Goal: Transaction & Acquisition: Purchase product/service

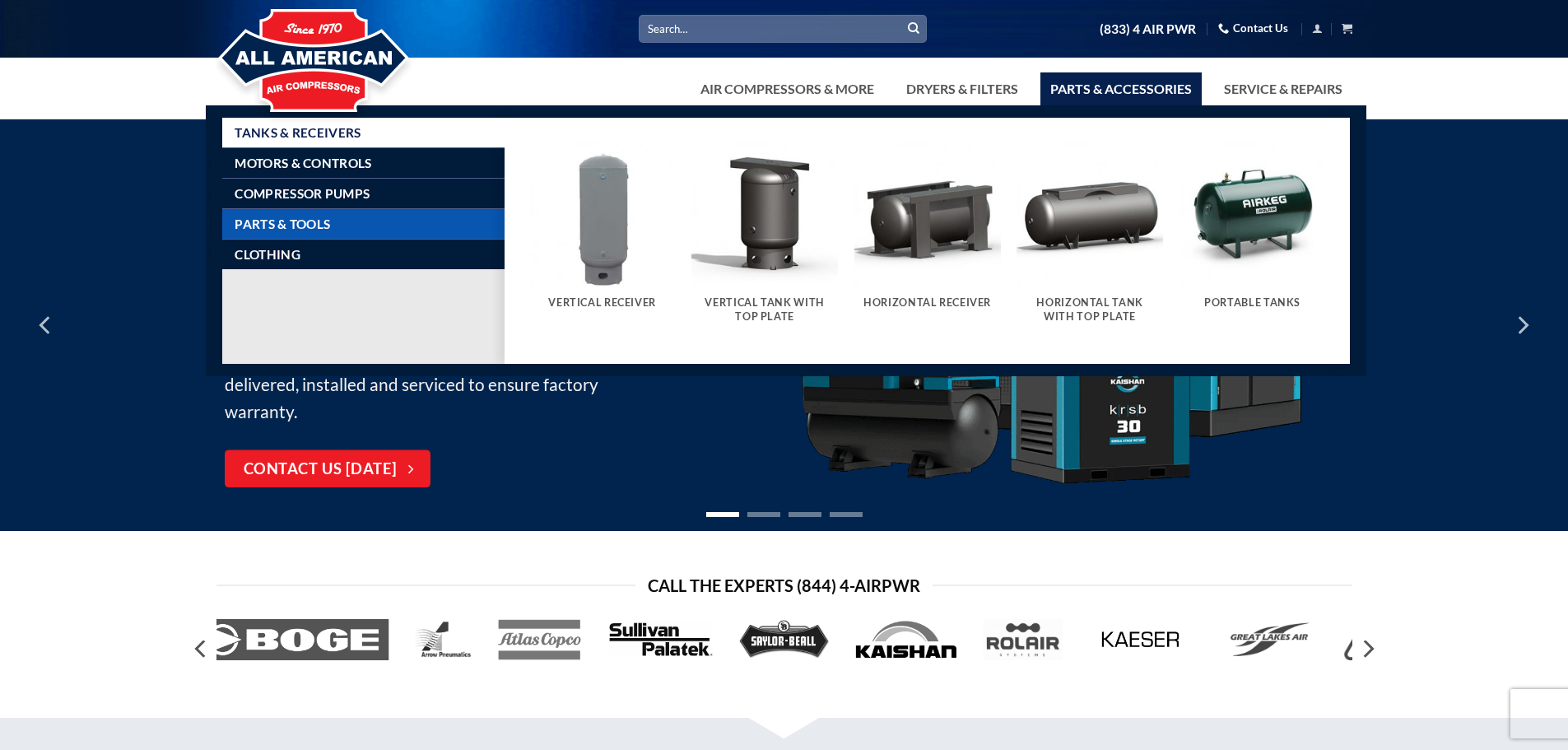
click at [271, 217] on span "Parts & Tools" at bounding box center [282, 224] width 96 height 14
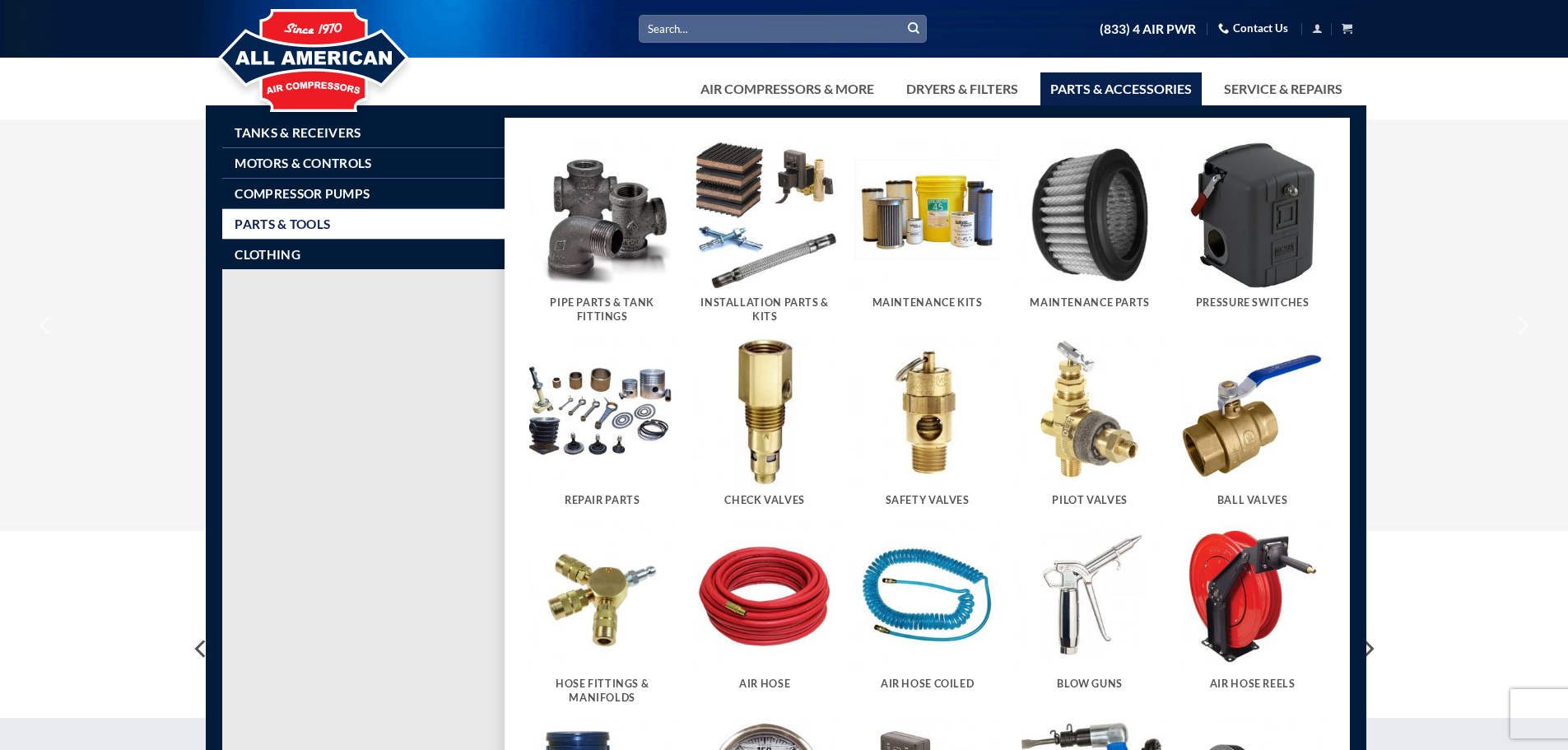
click at [610, 237] on img "Visit product category Pipe Parts & Tank Fittings" at bounding box center [603, 216] width 147 height 147
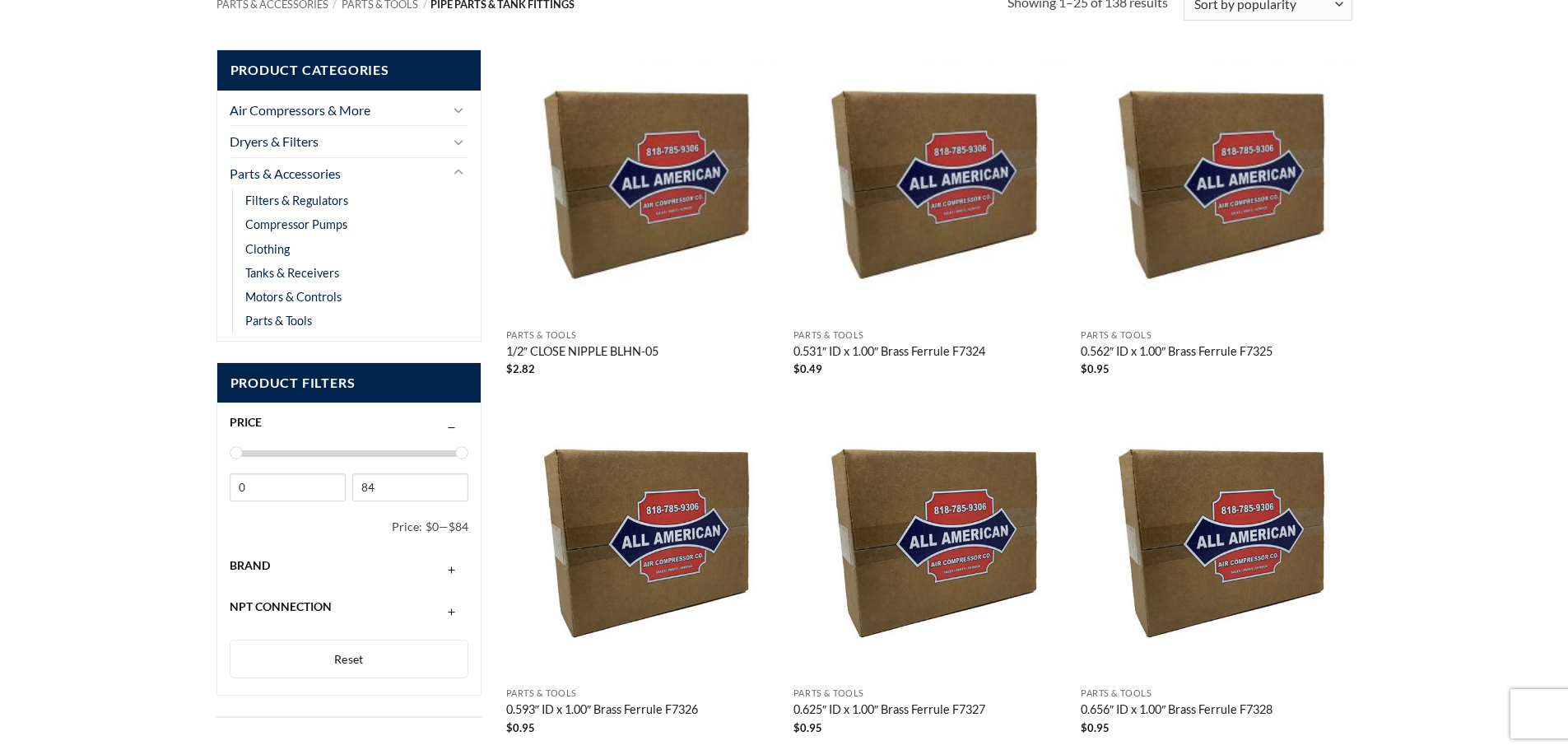
scroll to position [330, 0]
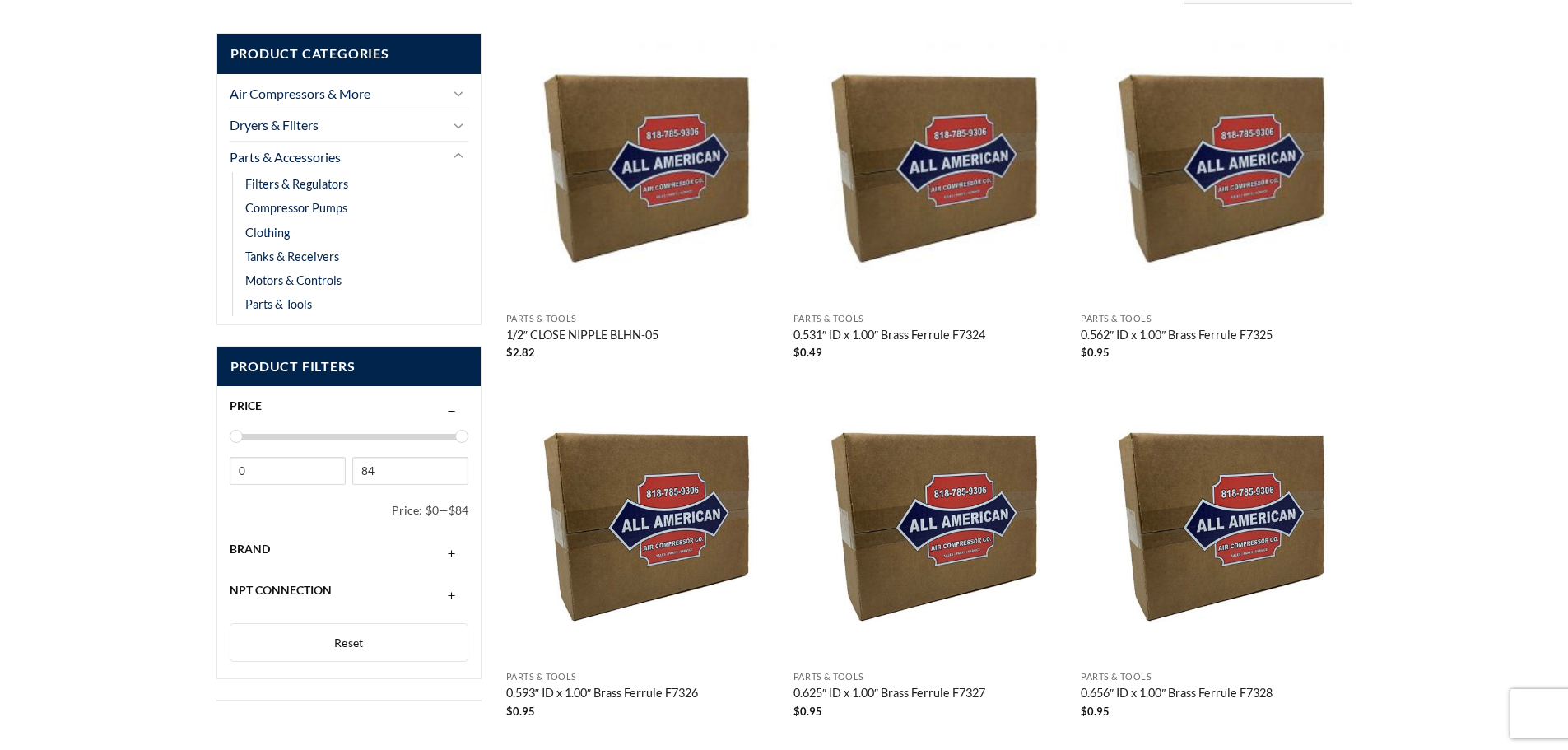
click at [439, 560] on div "Brand" at bounding box center [350, 549] width 240 height 31
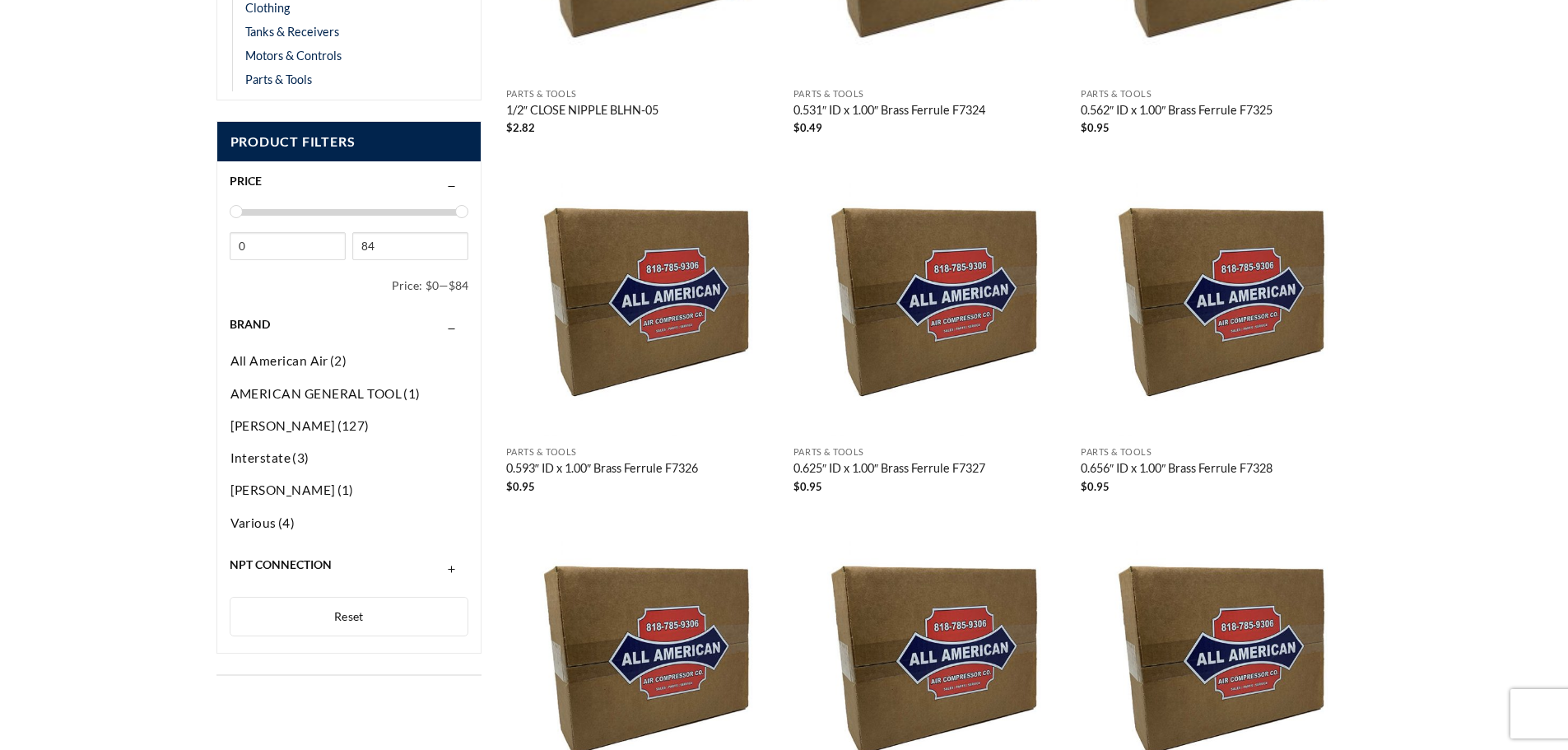
scroll to position [576, 0]
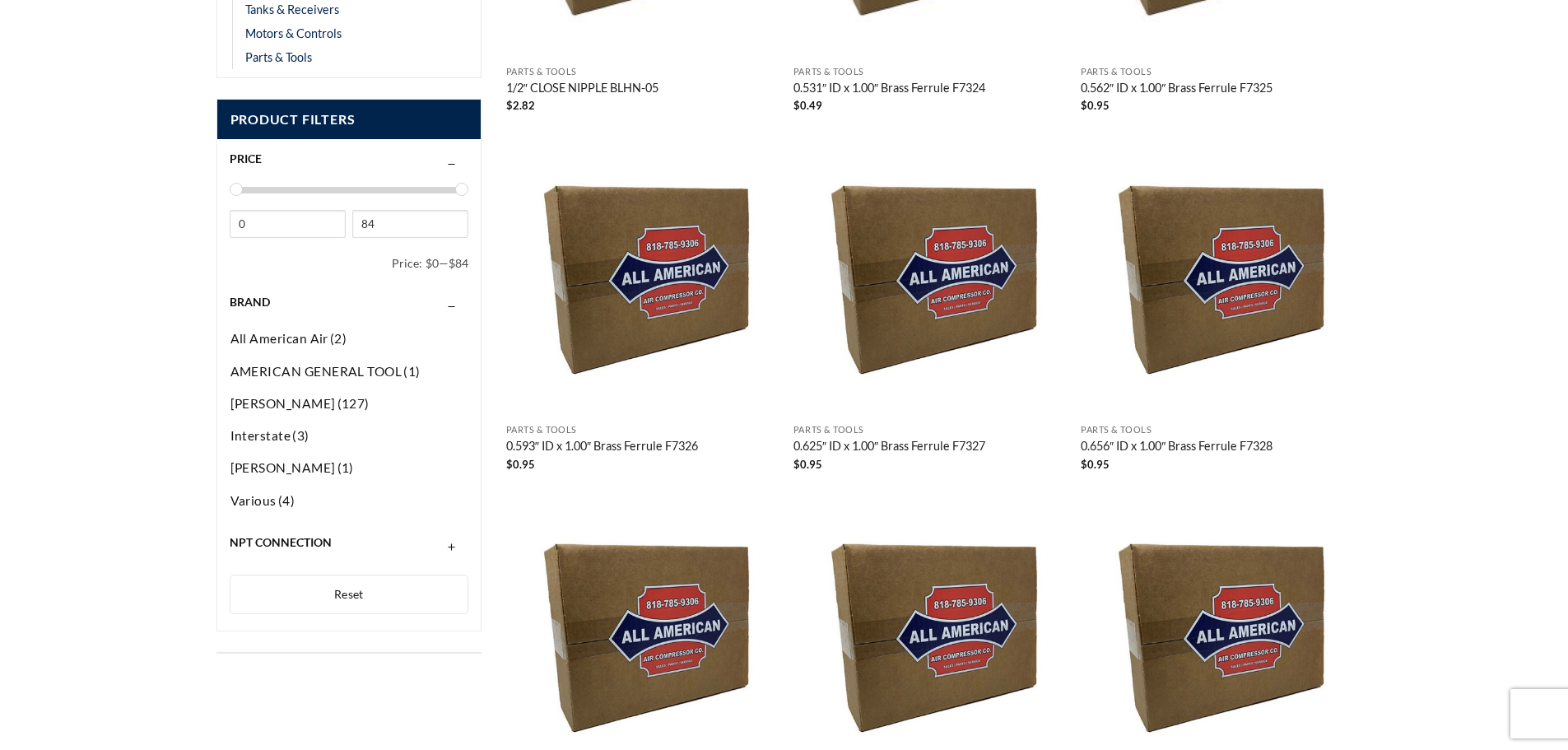
click at [283, 545] on span "NPT Connection" at bounding box center [281, 542] width 102 height 14
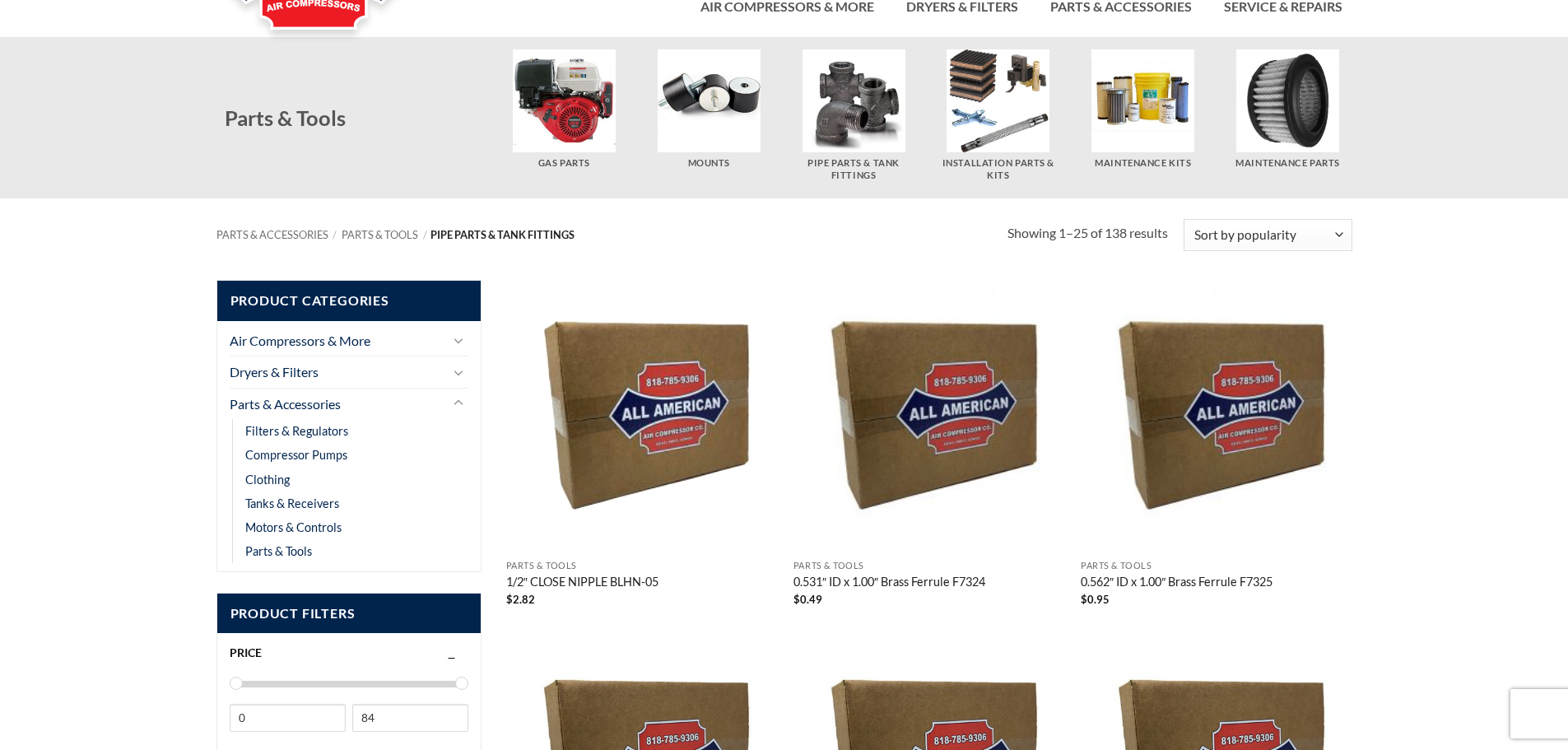
scroll to position [0, 0]
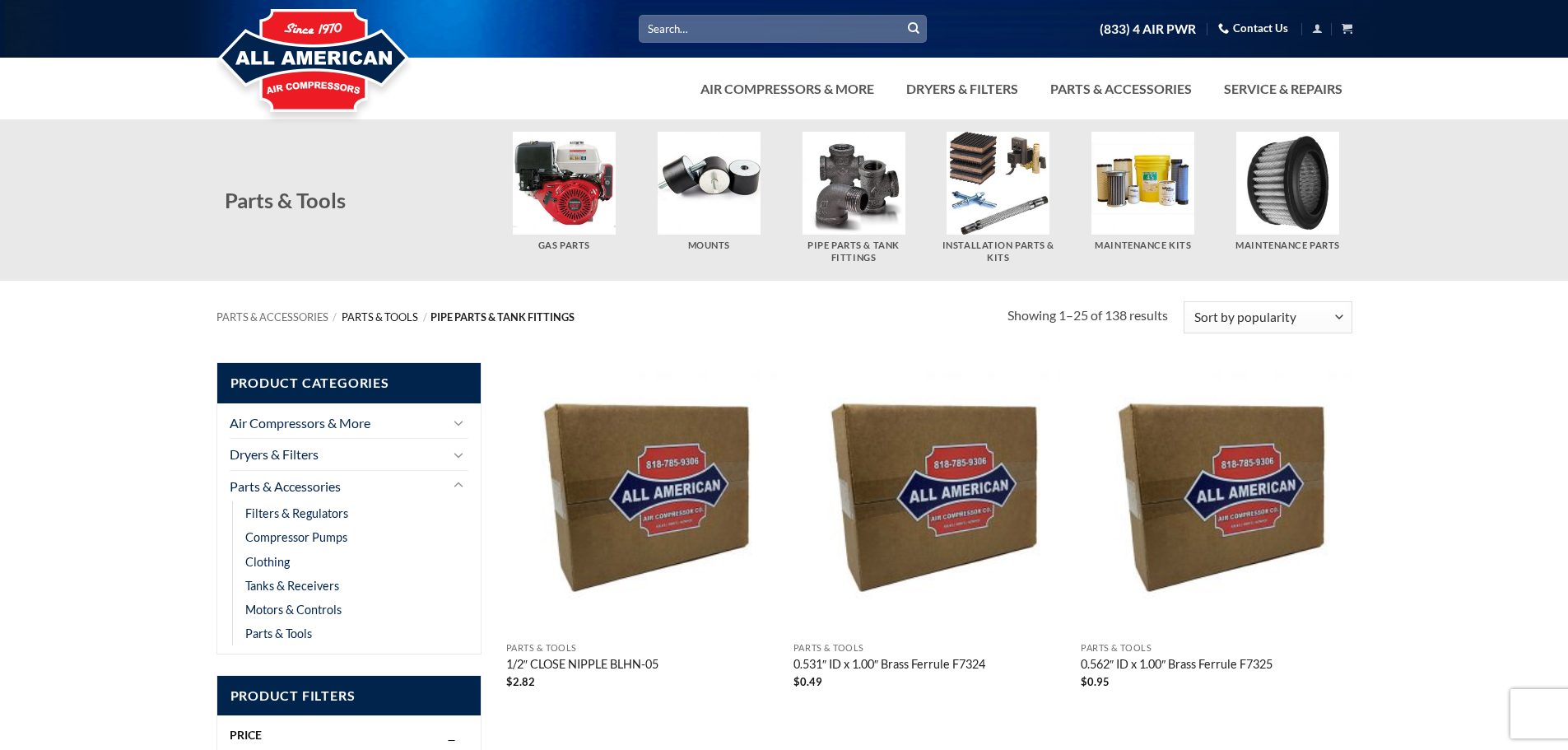
click at [401, 320] on link "Parts & Tools" at bounding box center [380, 317] width 76 height 14
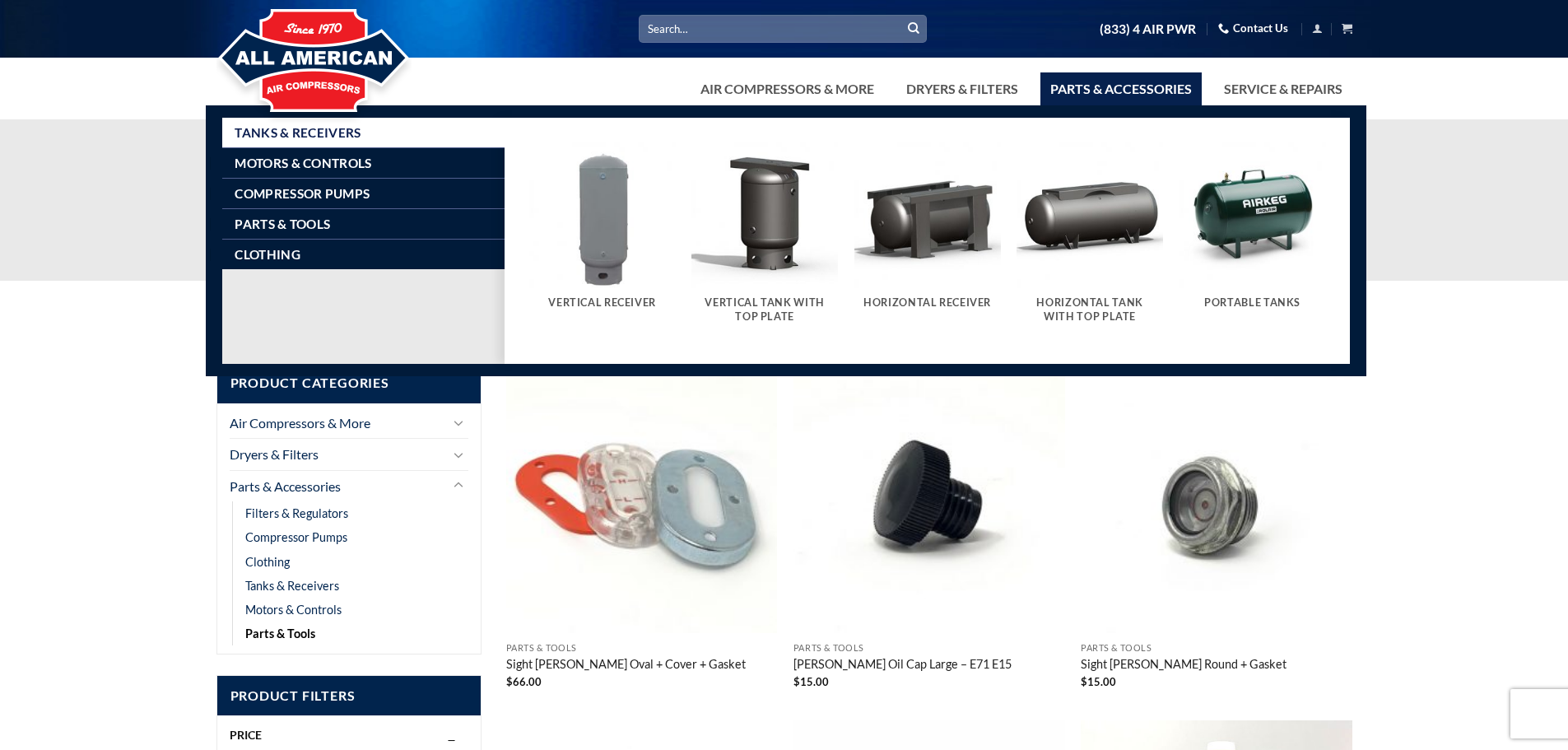
click at [1124, 92] on link "Parts & Accessories" at bounding box center [1121, 89] width 161 height 33
click at [258, 220] on span "Parts & Tools" at bounding box center [282, 224] width 96 height 14
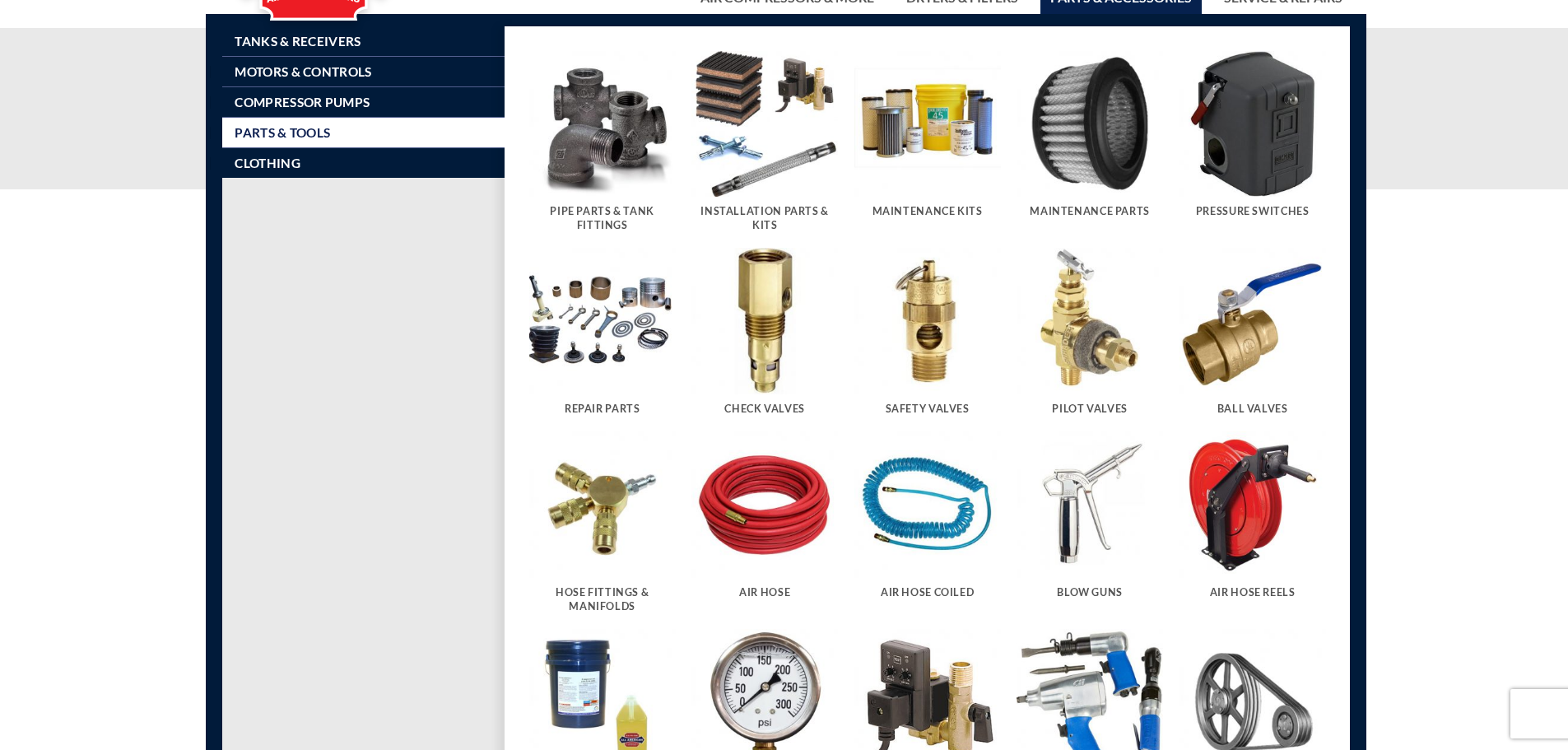
scroll to position [82, 0]
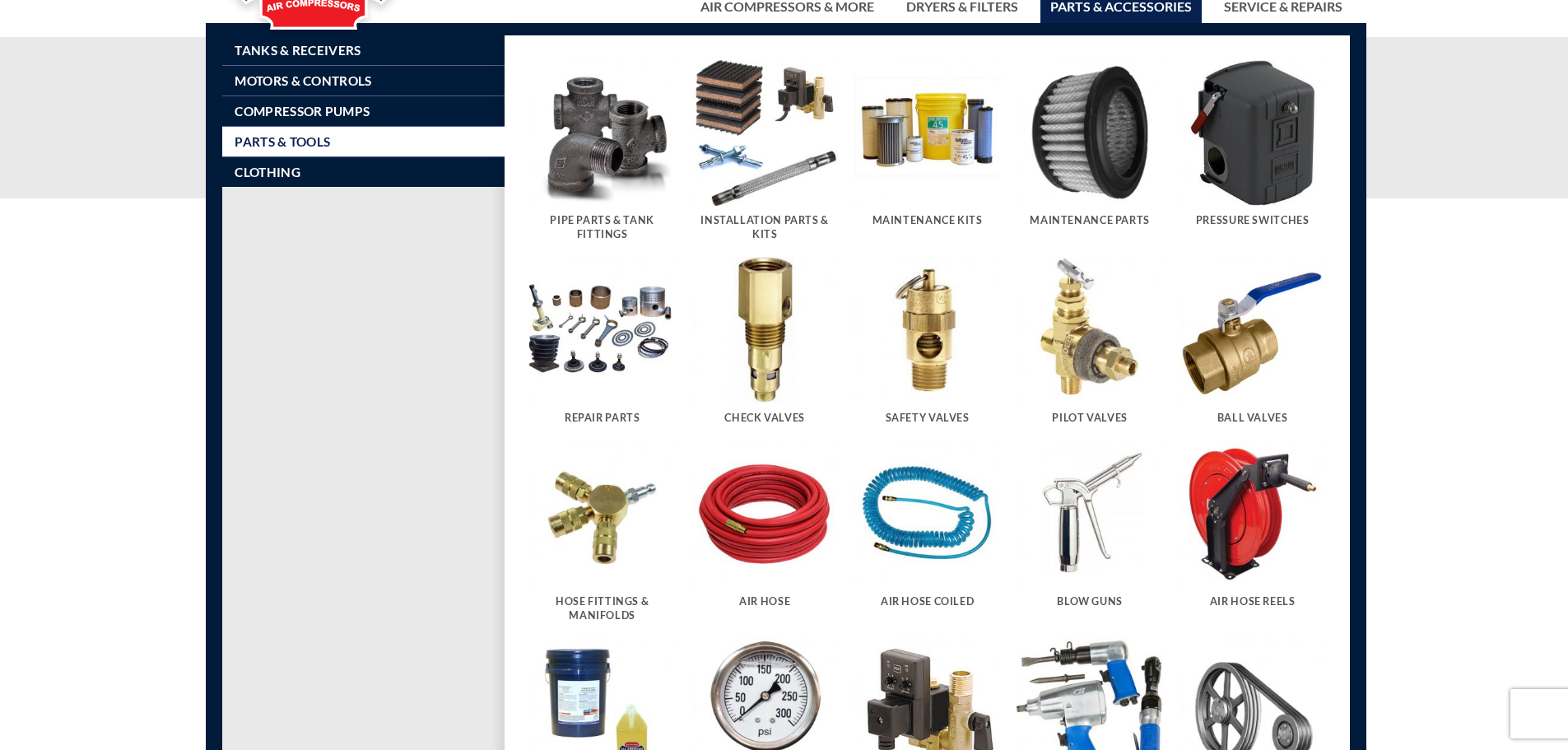
click at [753, 216] on h5 "Installation Parts & Kits" at bounding box center [764, 228] width 130 height 27
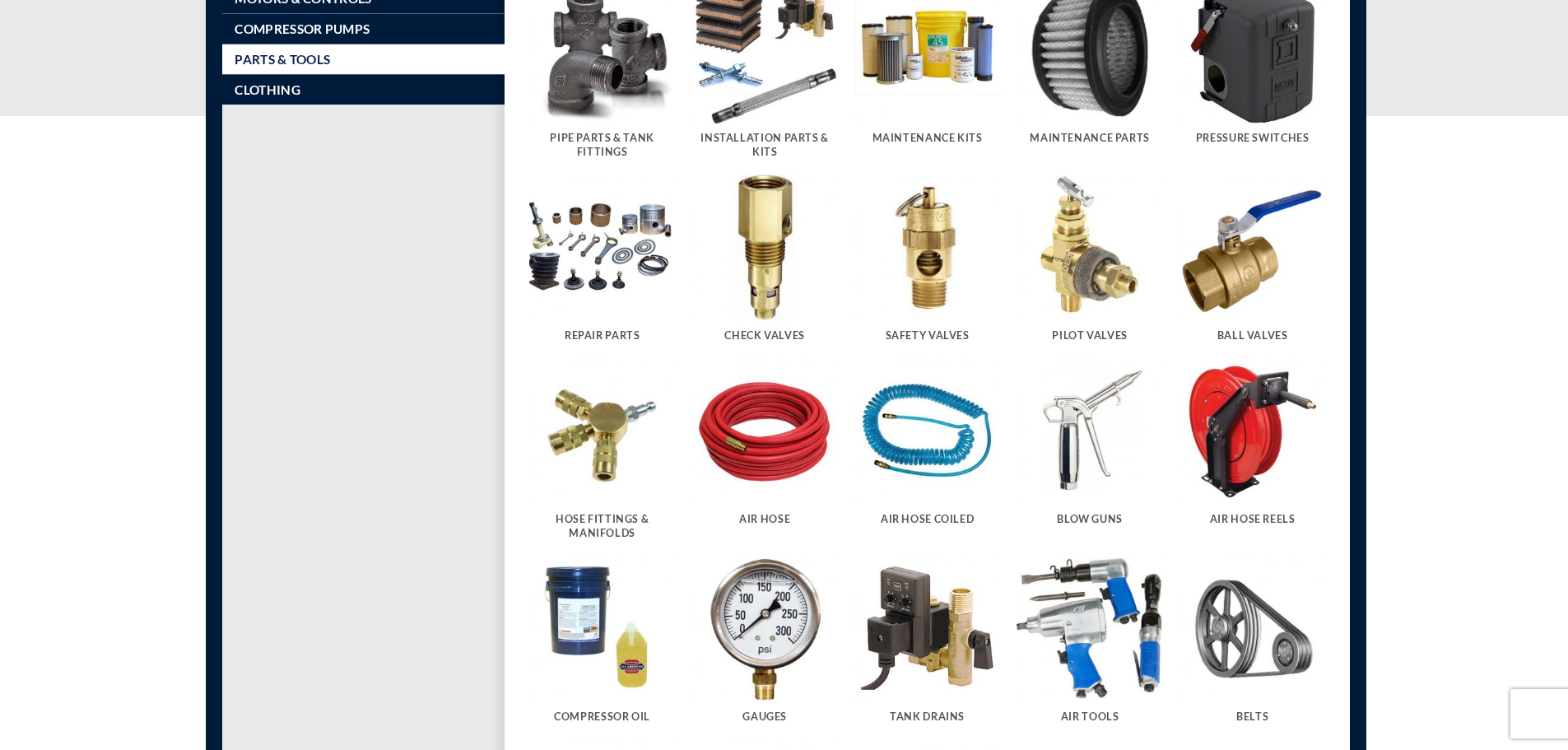
click at [597, 522] on h5 "Hose Fittings & Manifolds" at bounding box center [602, 527] width 130 height 27
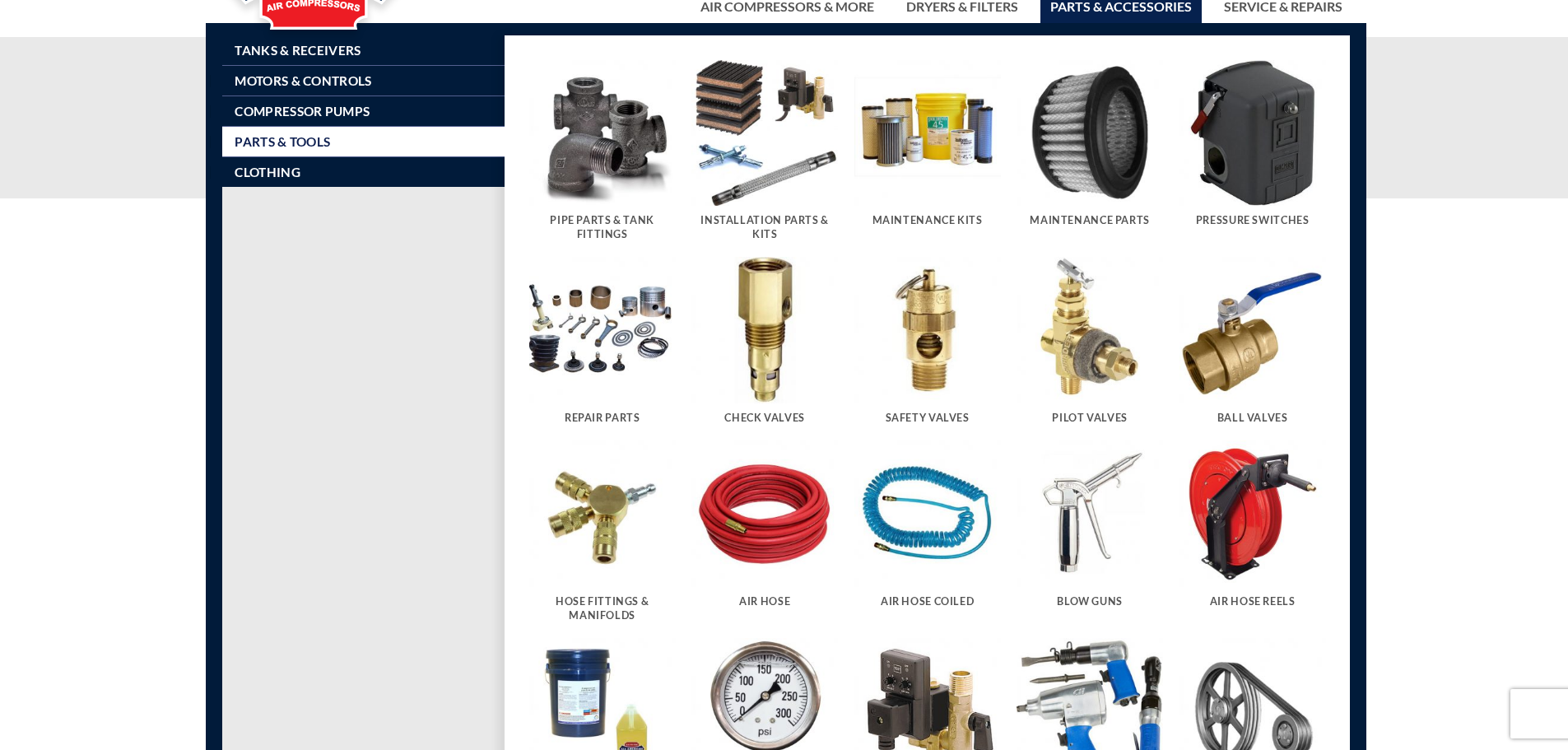
click at [1275, 410] on div "Ball Valves" at bounding box center [1253, 422] width 147 height 37
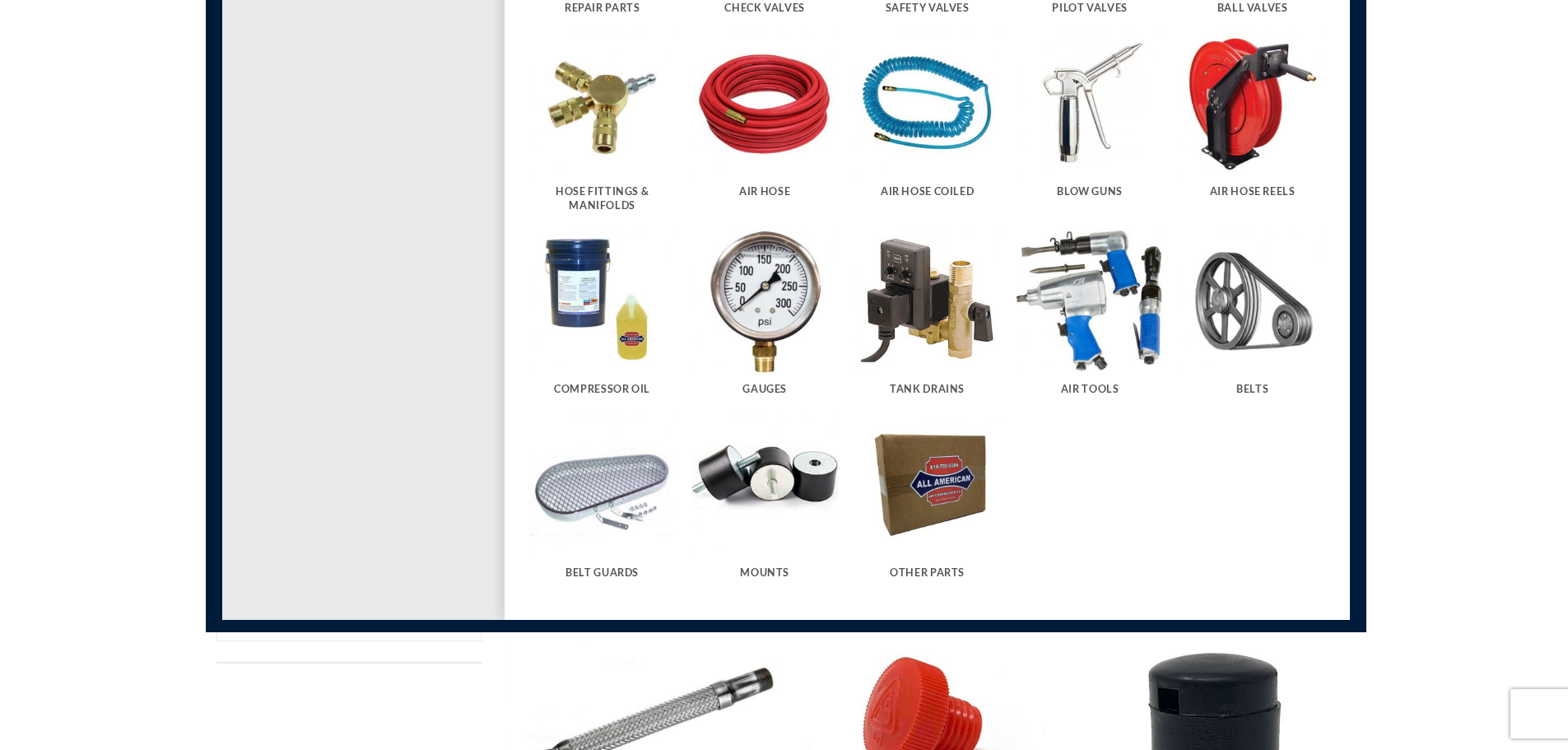
scroll to position [494, 0]
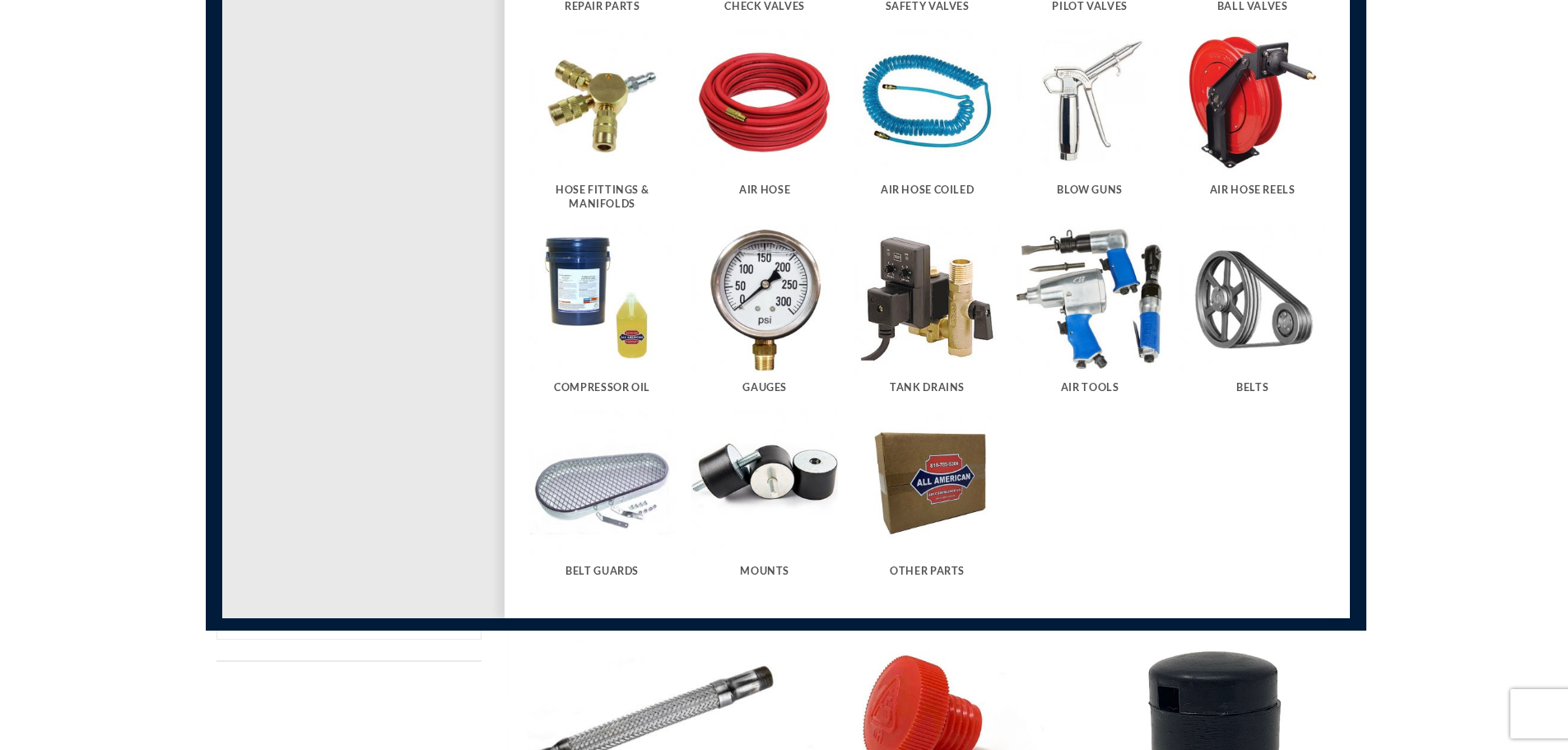
click at [933, 496] on img "Visit product category Other Parts" at bounding box center [927, 483] width 147 height 147
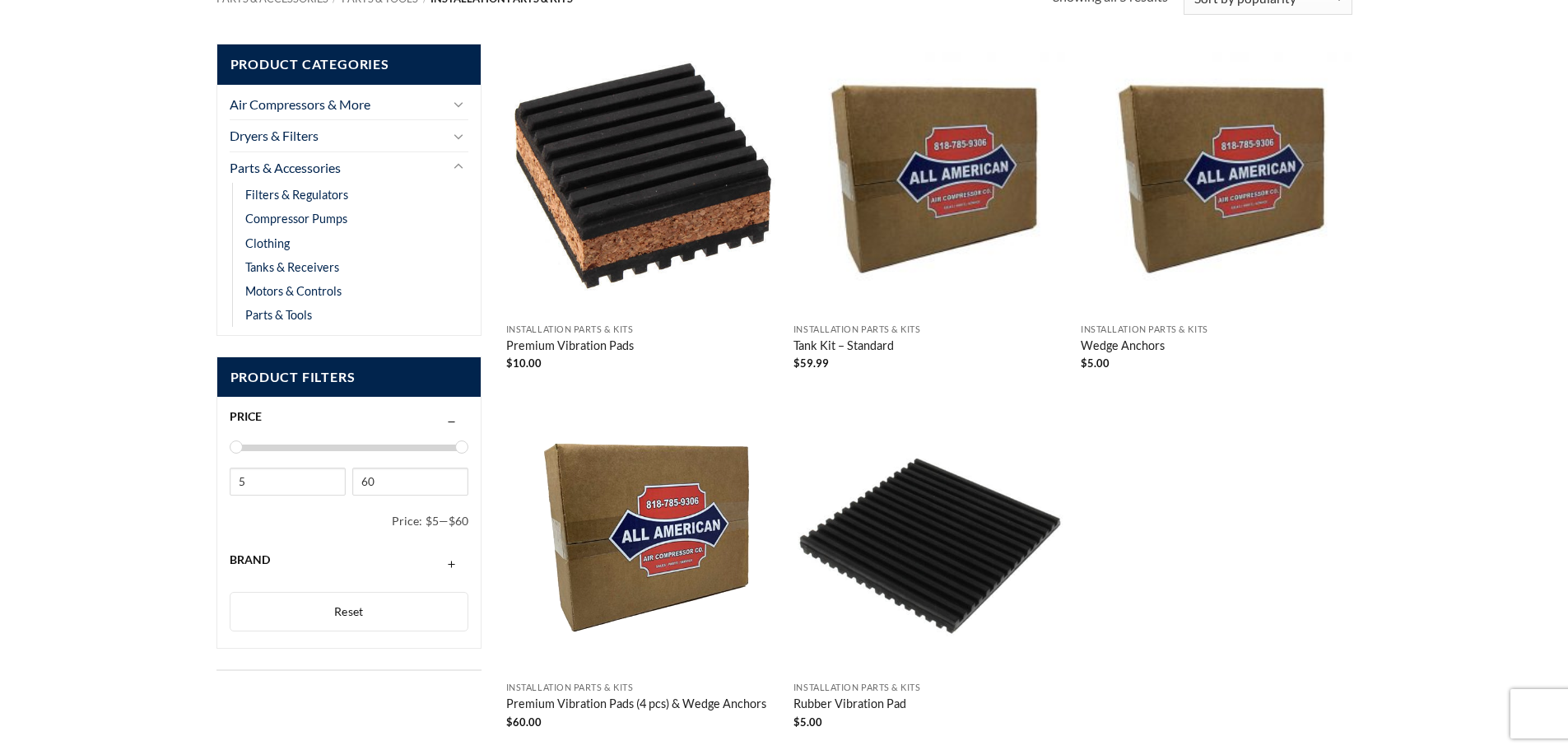
scroll to position [89, 0]
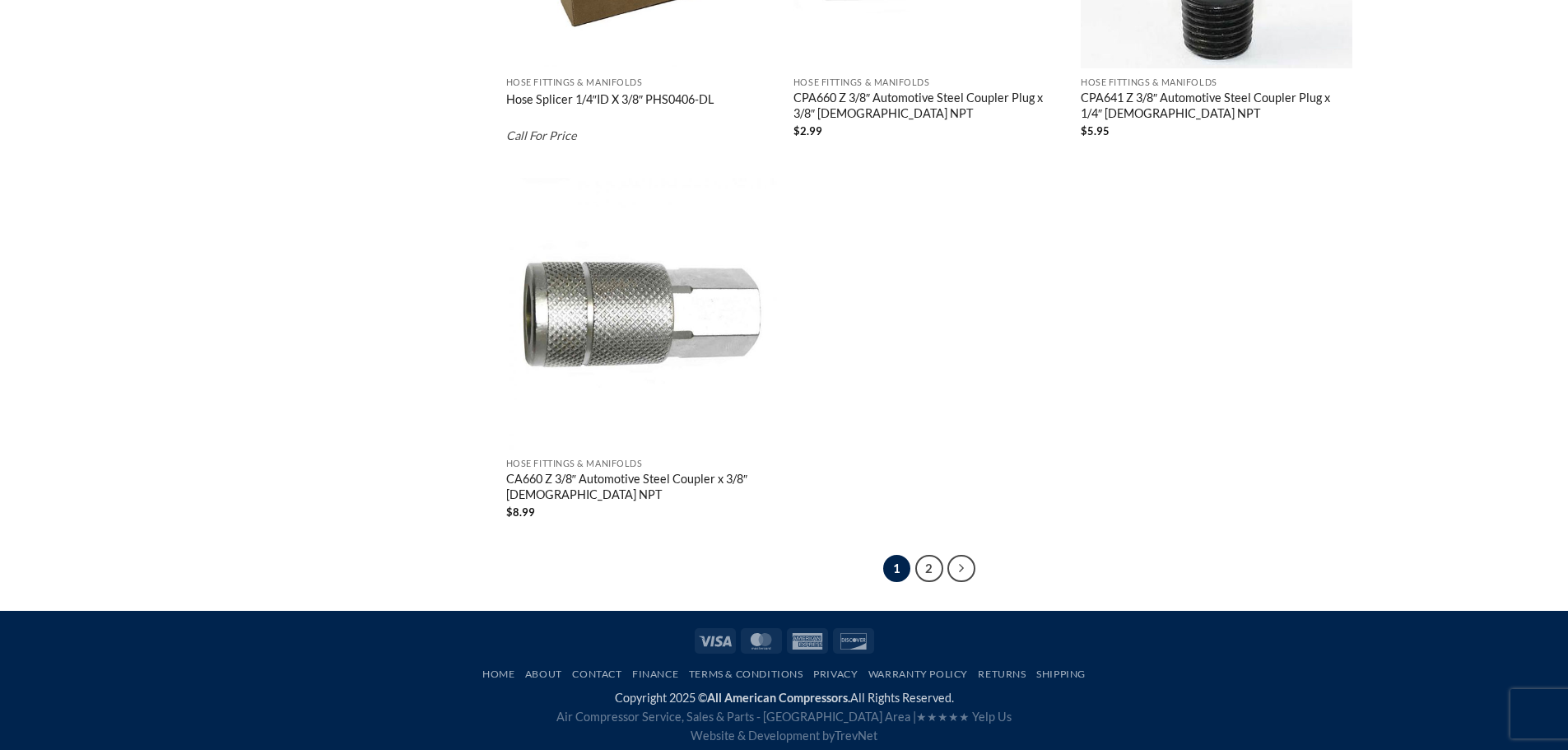
scroll to position [3176, 0]
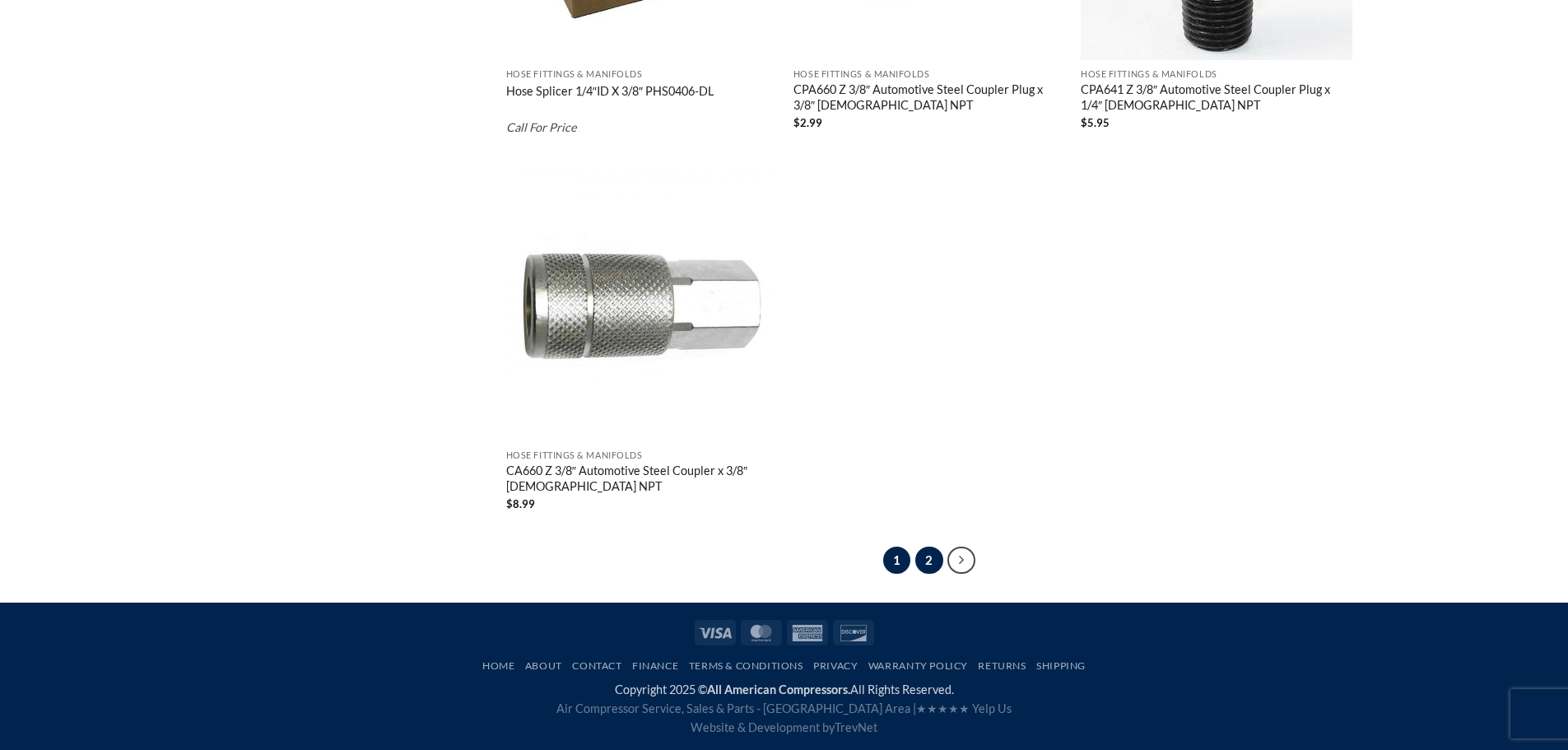
click at [928, 548] on link "2" at bounding box center [929, 561] width 28 height 28
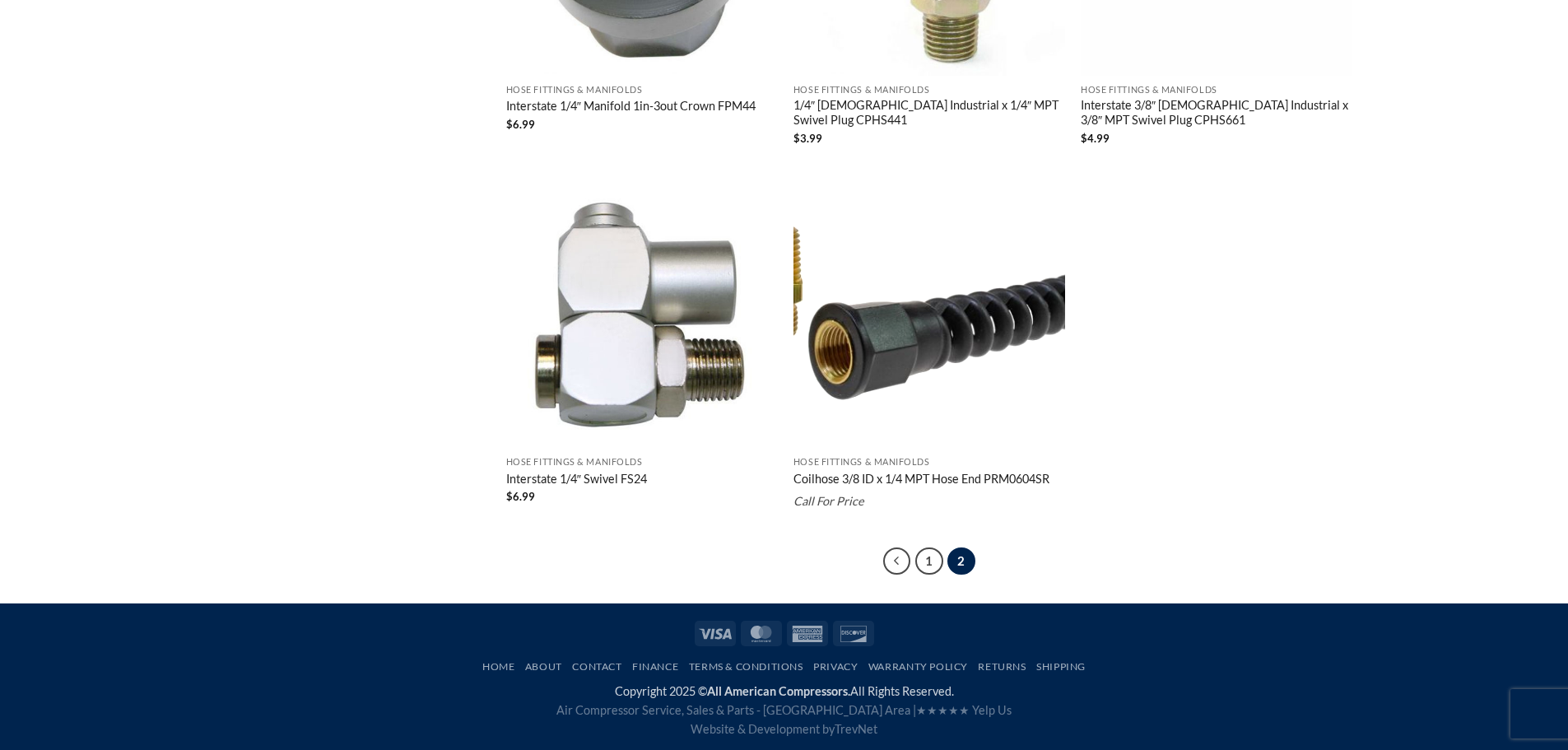
scroll to position [2422, 0]
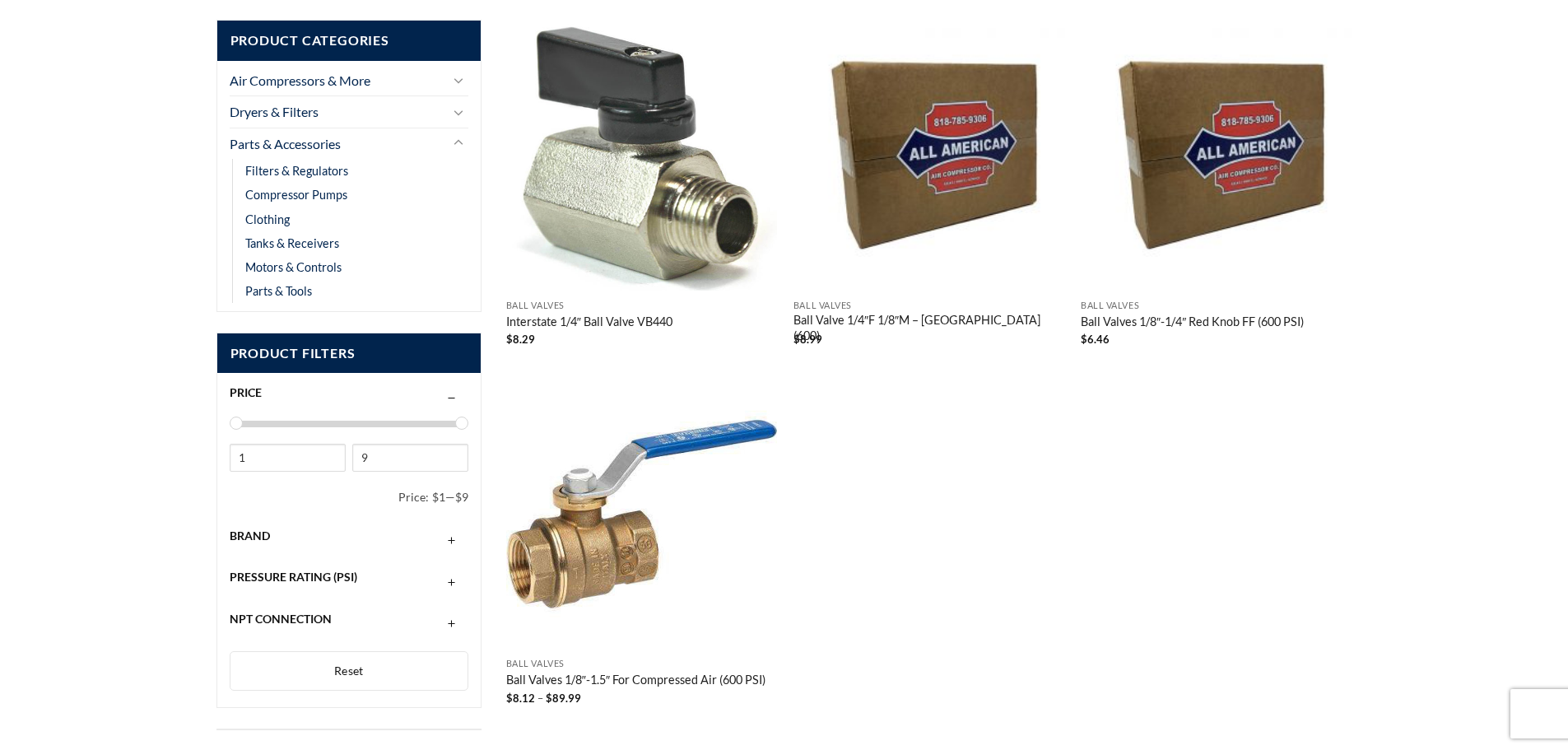
scroll to position [515, 0]
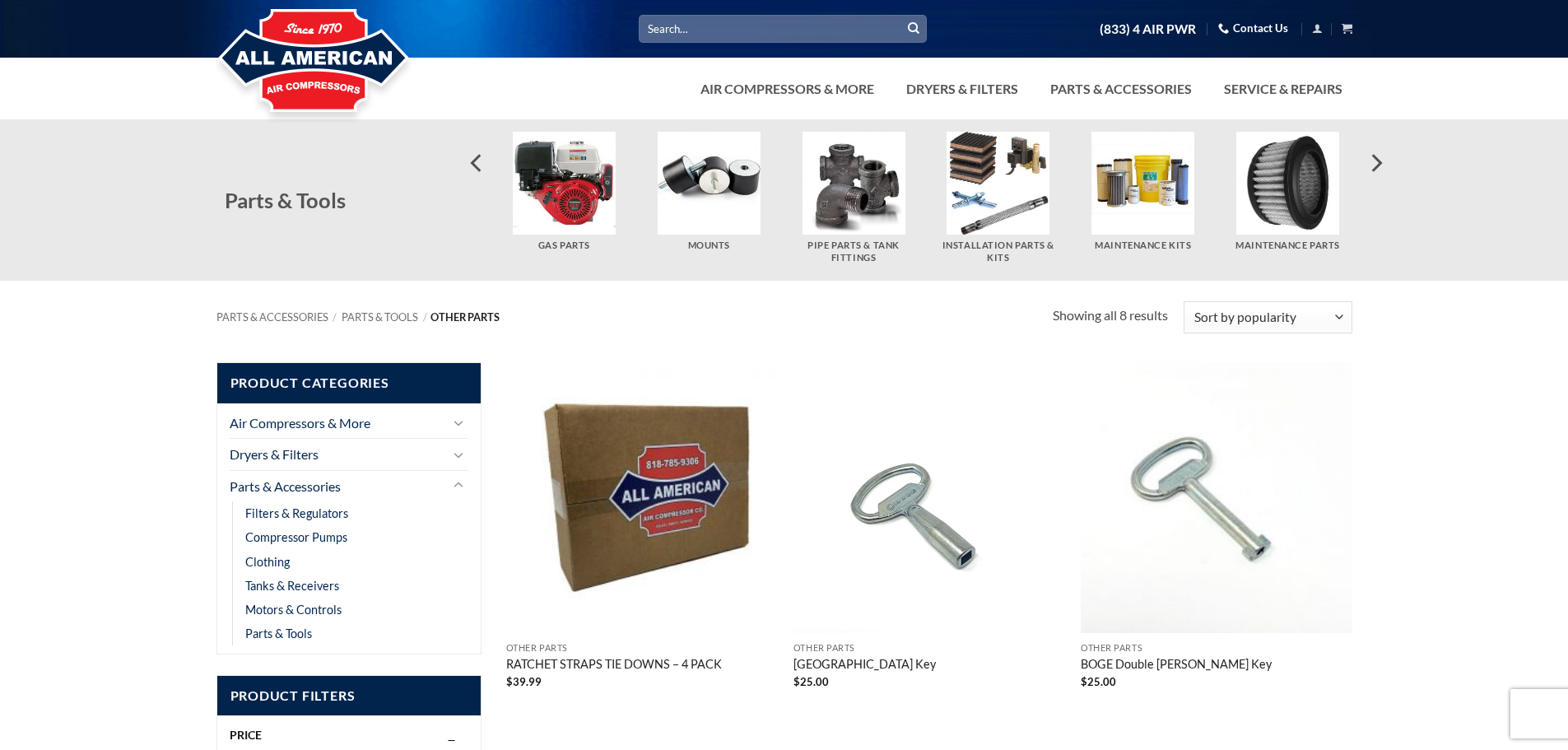
click at [844, 207] on img "Visit product category Pipe Parts & Tank Fittings" at bounding box center [854, 183] width 103 height 103
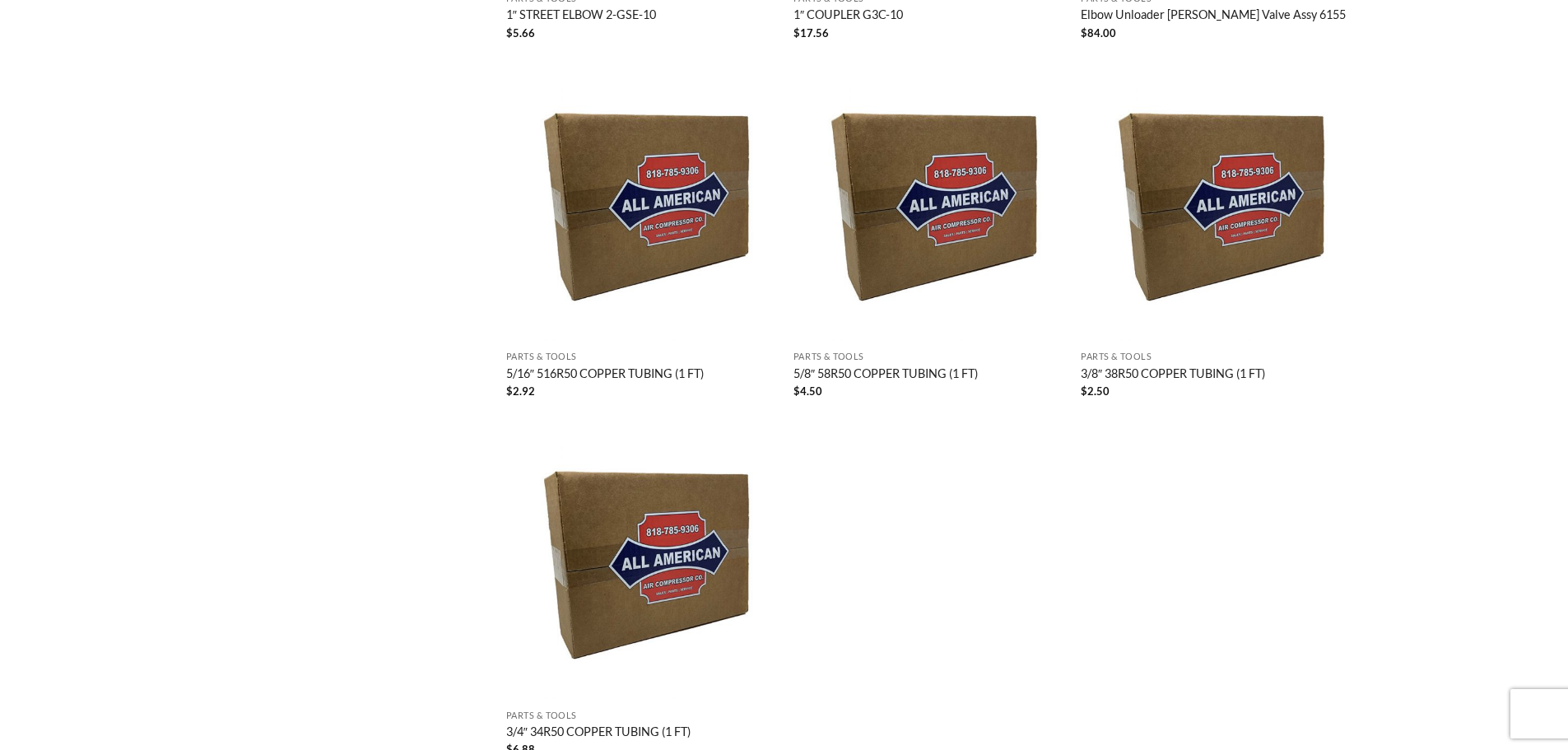
scroll to position [3045, 0]
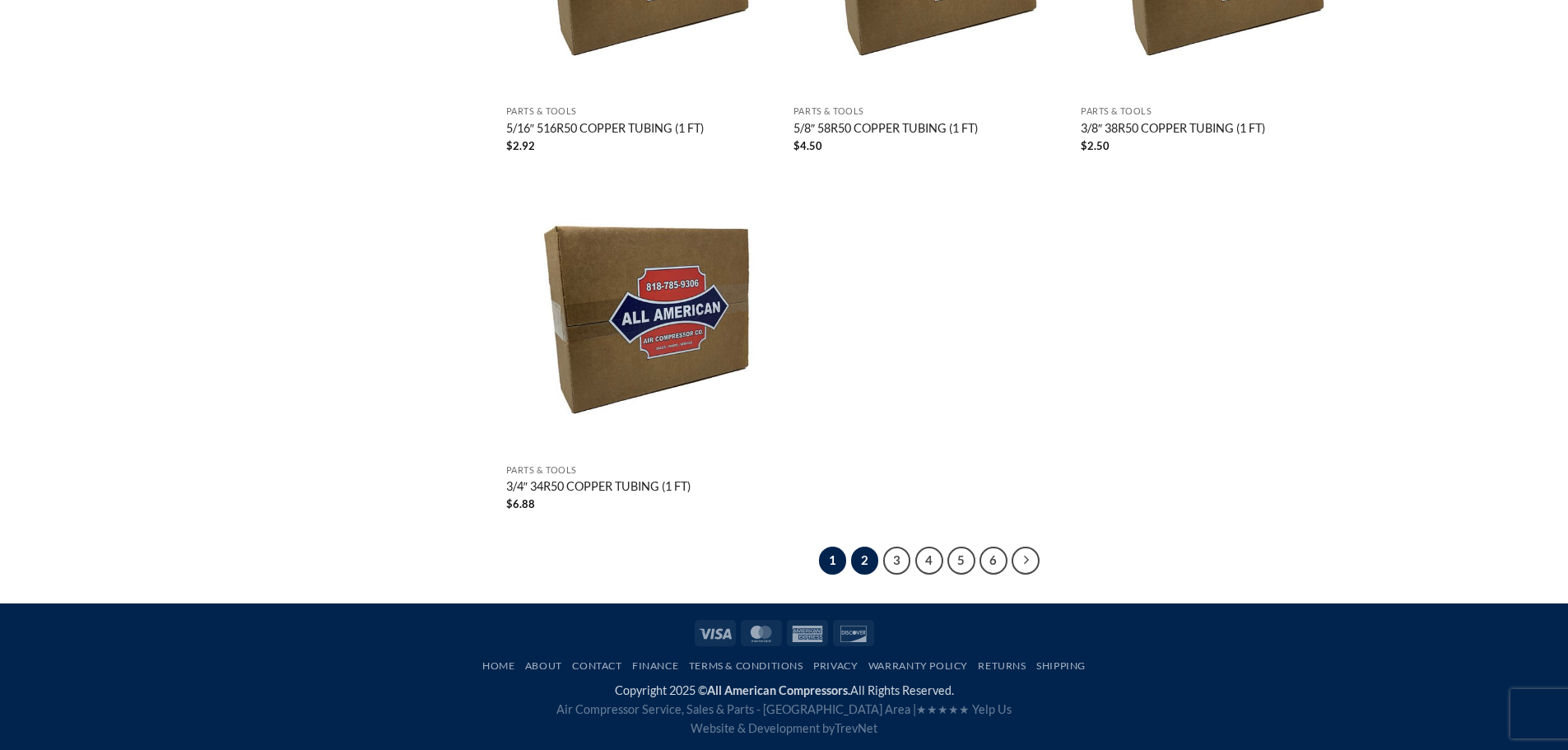
click at [870, 570] on link "2" at bounding box center [865, 561] width 28 height 28
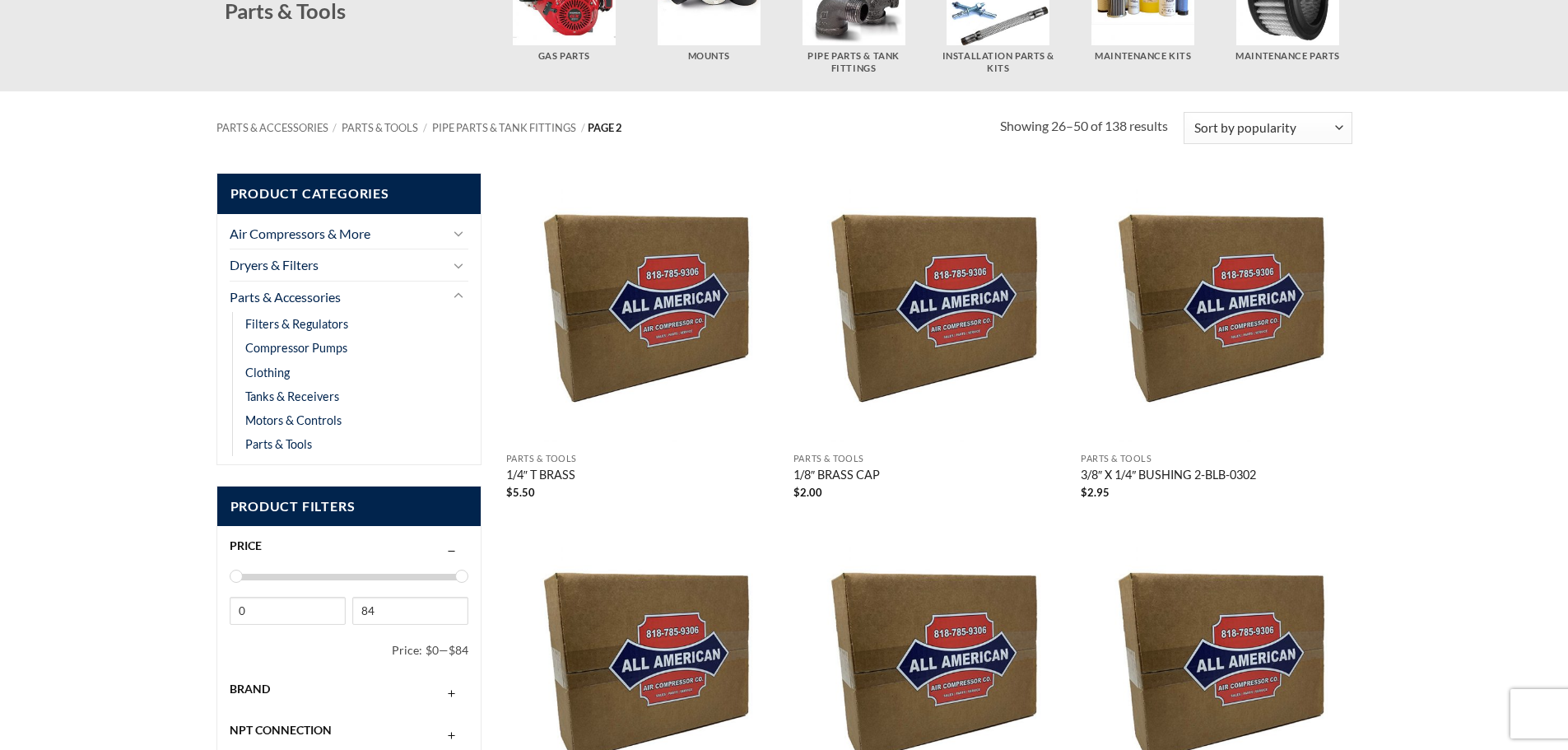
scroll to position [412, 0]
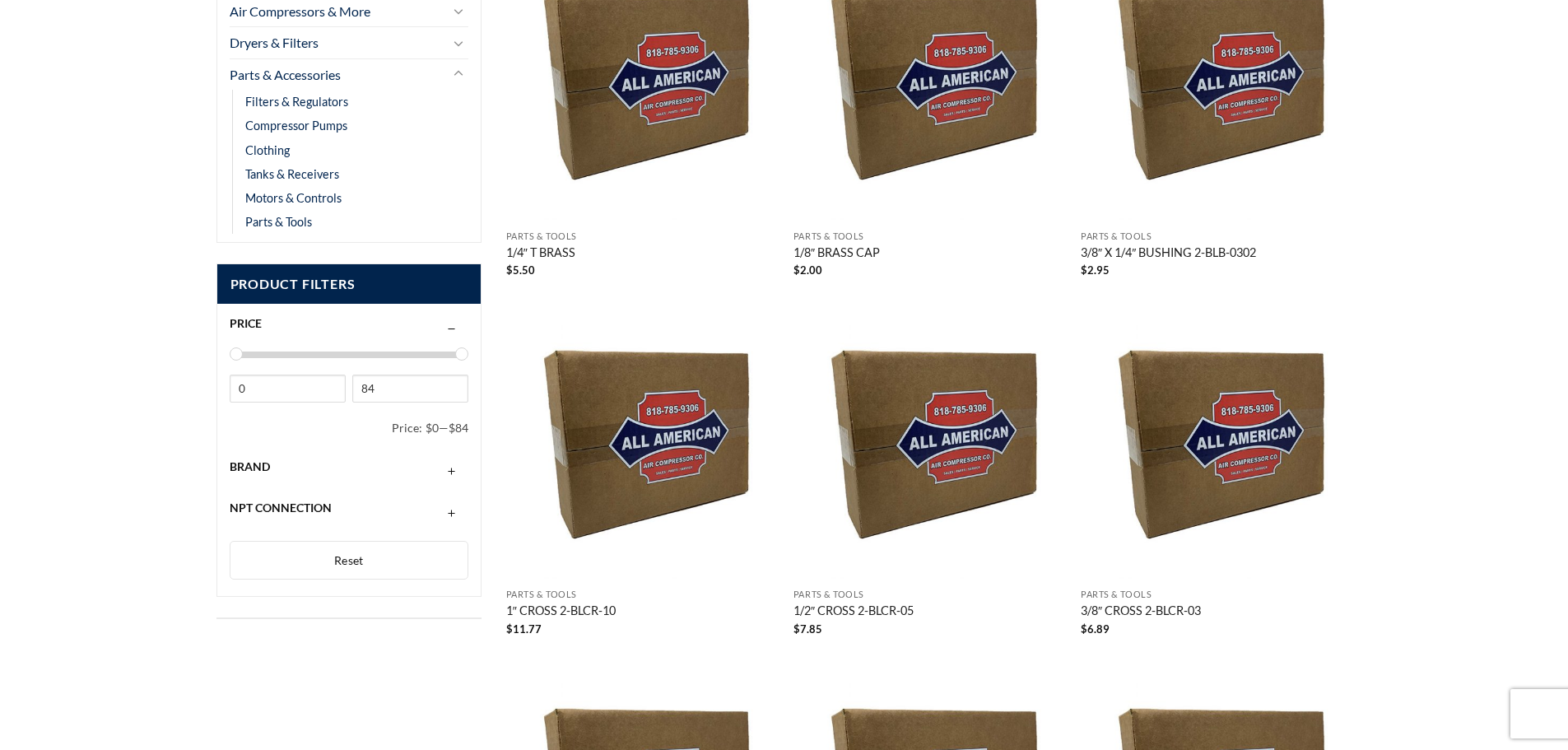
click at [326, 507] on span "NPT Connection" at bounding box center [281, 507] width 102 height 14
click at [328, 471] on div "Brand" at bounding box center [350, 467] width 240 height 31
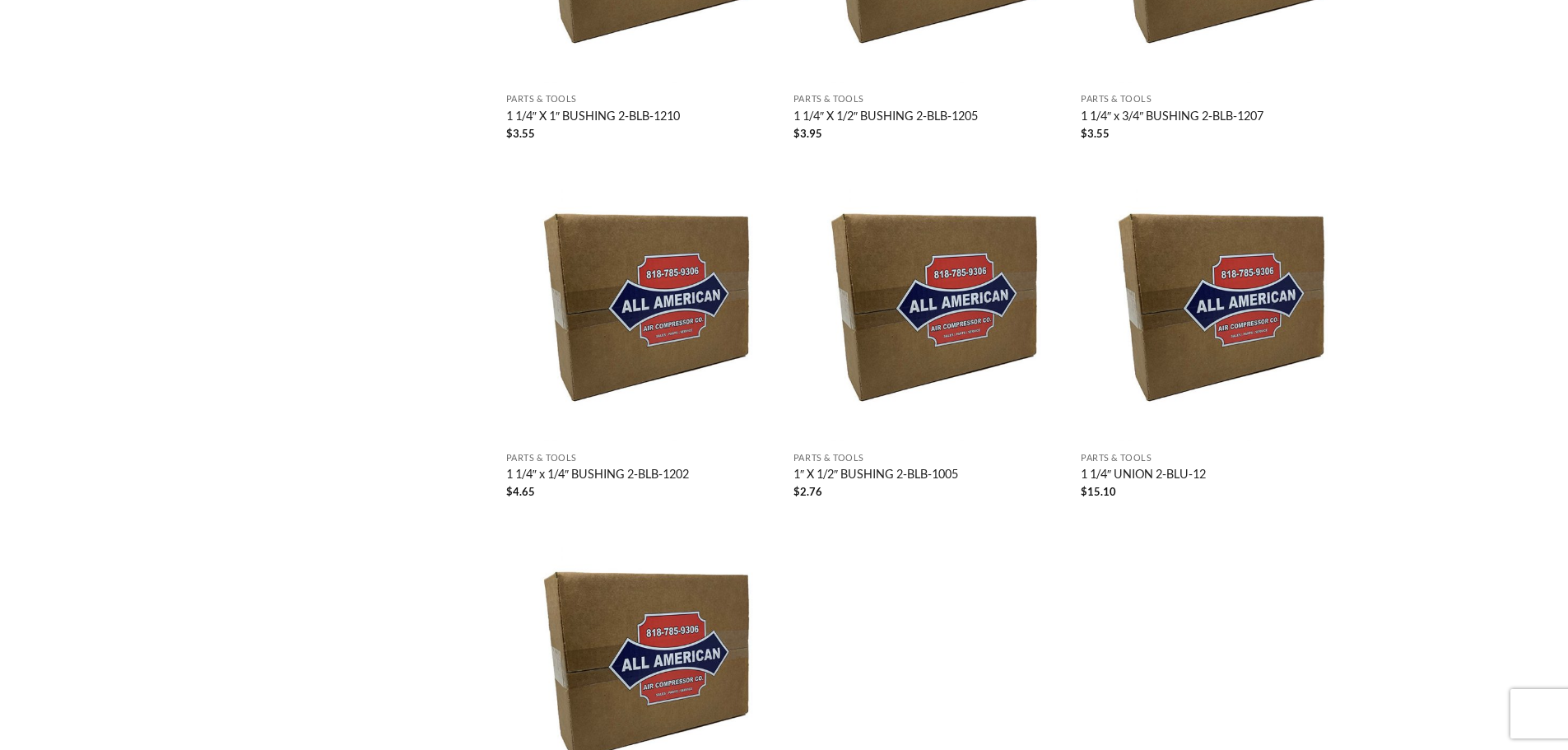
scroll to position [3045, 0]
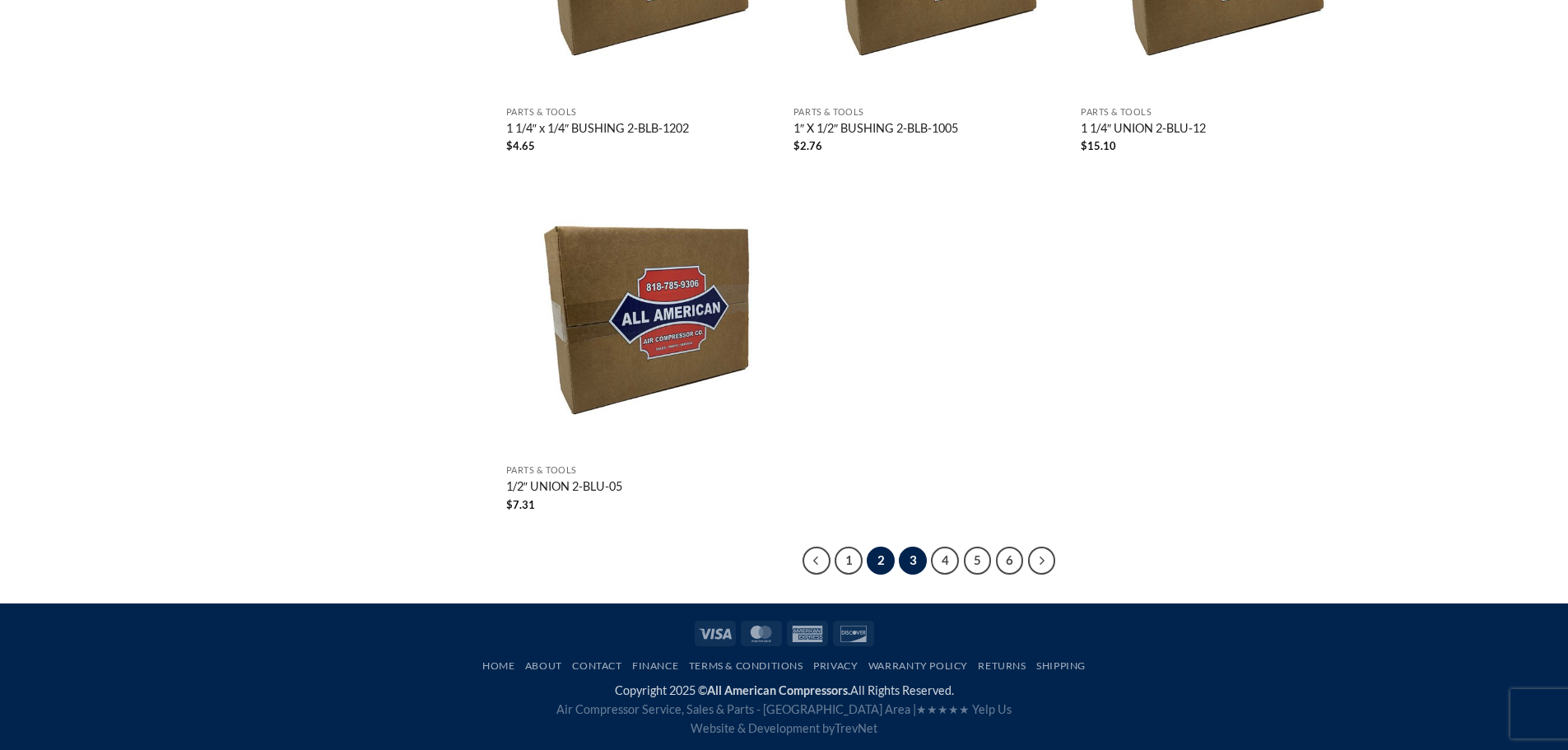
click at [922, 565] on link "3" at bounding box center [912, 561] width 28 height 28
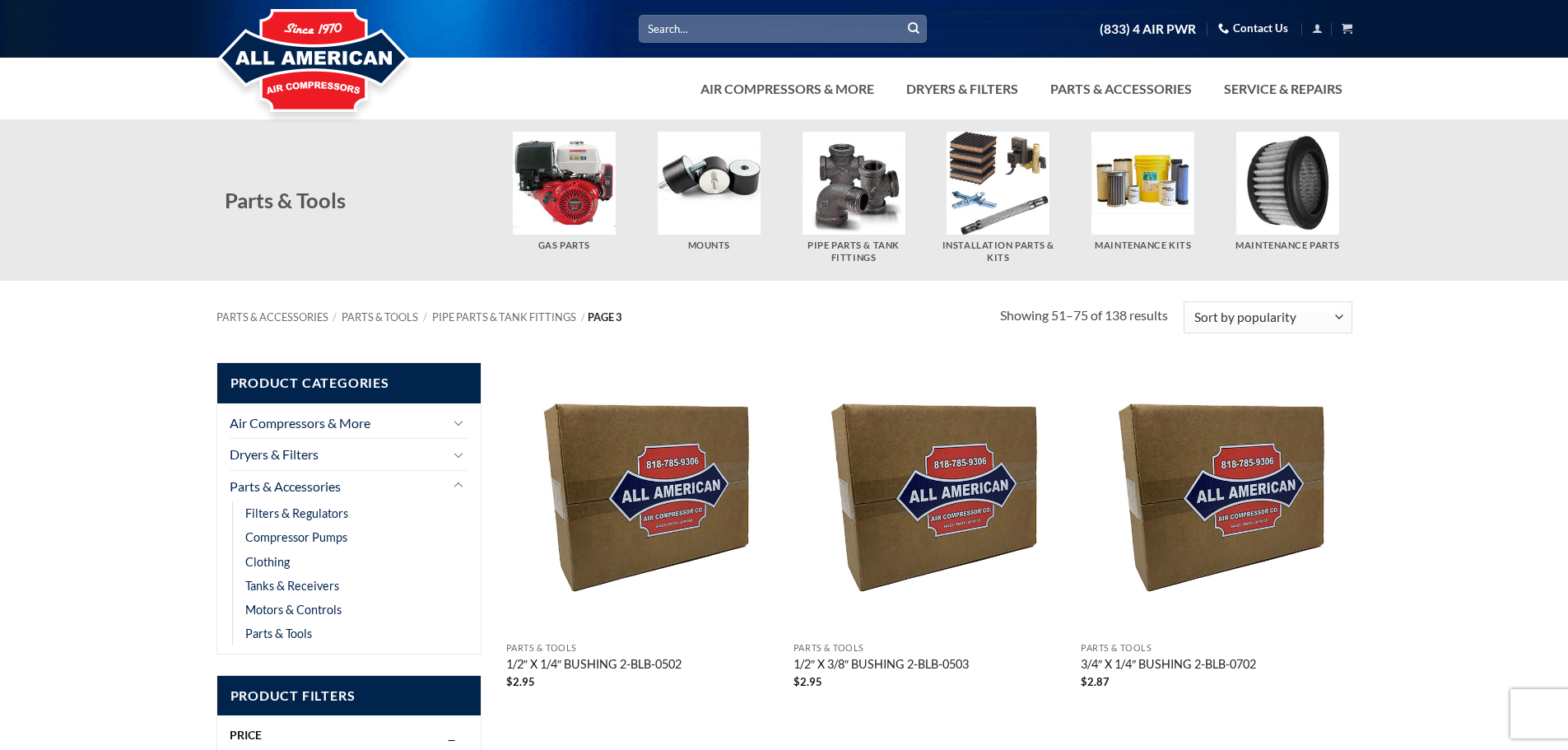
click at [788, 36] on input "Search for:" at bounding box center [783, 28] width 288 height 27
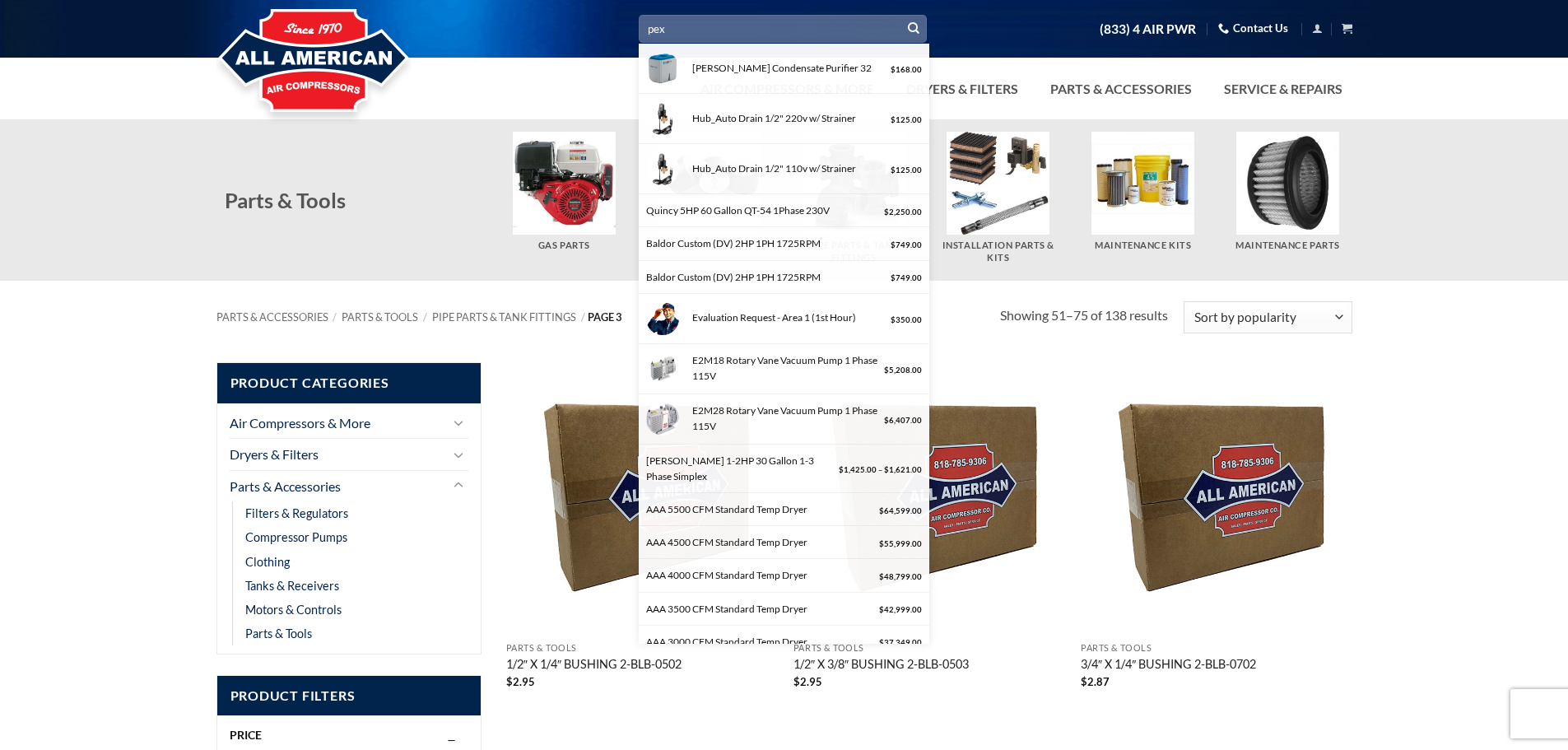
type input "pex"
click at [901, 16] on button "Submit" at bounding box center [914, 29] width 25 height 25
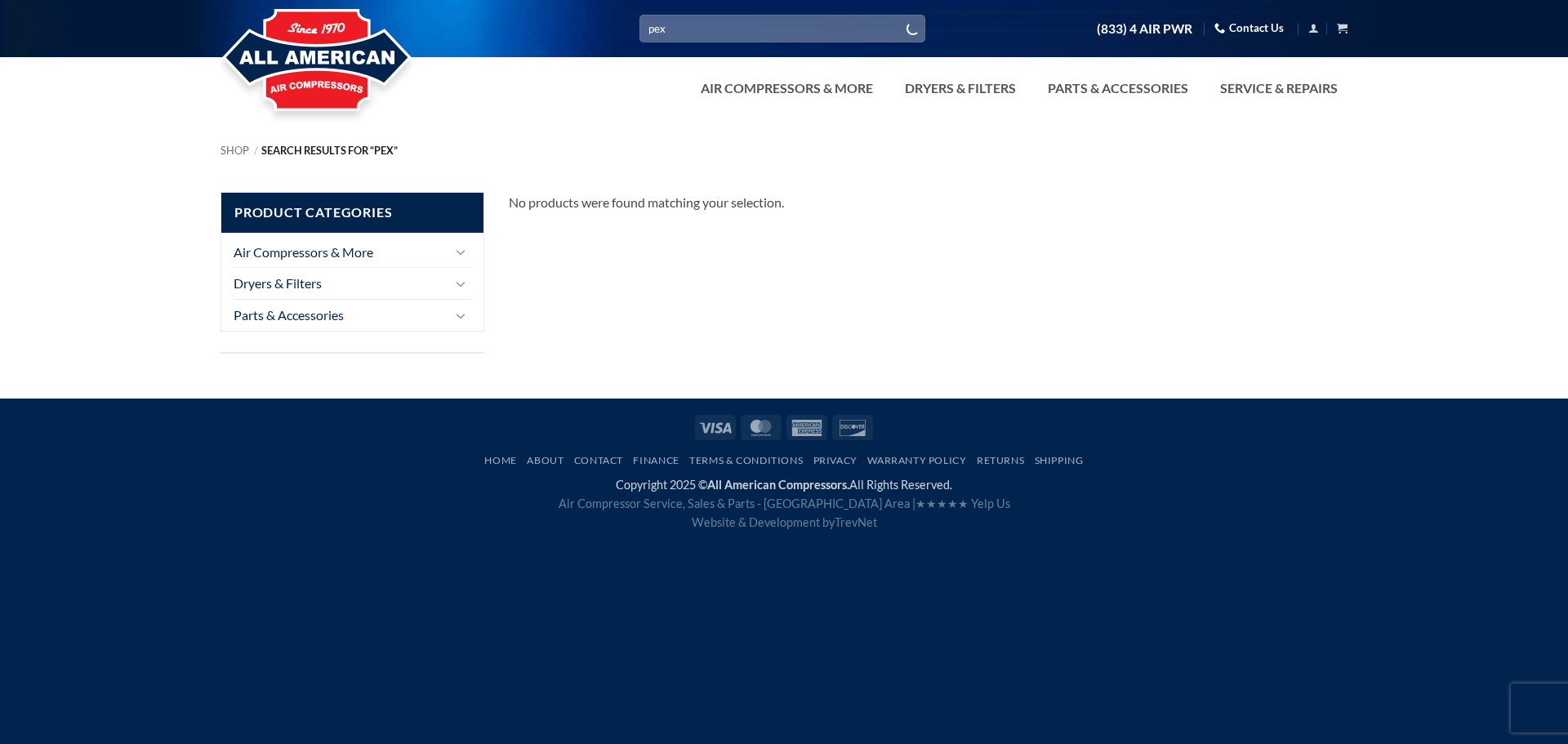
click at [726, 31] on input "pex" at bounding box center [782, 28] width 286 height 27
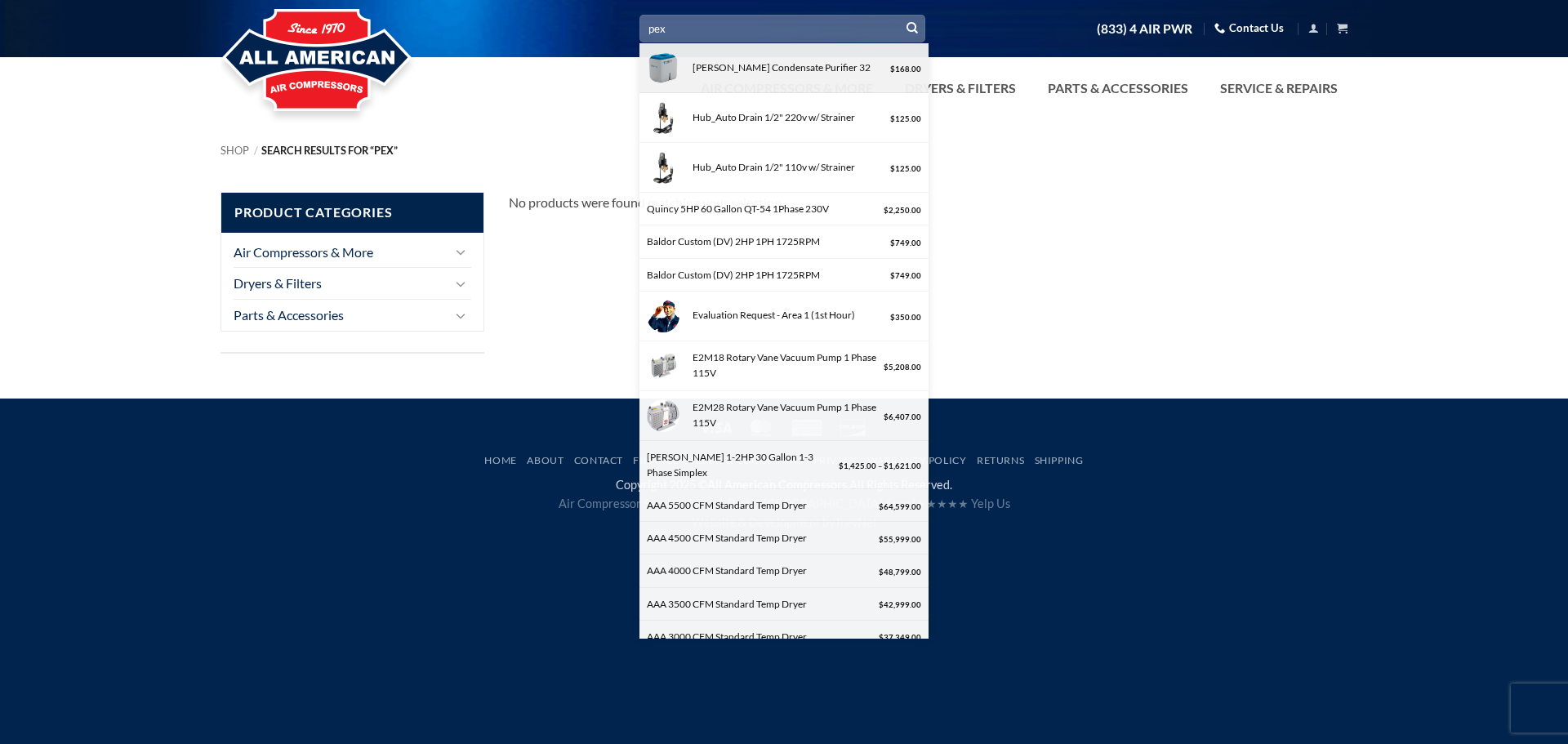
drag, startPoint x: 671, startPoint y: 38, endPoint x: 638, endPoint y: 41, distance: 33.1
click at [638, 41] on div "Search for: pex [PERSON_NAME] Condensate Purifier 32 $ 168.00 Hub_Auto Drain 1/…" at bounding box center [783, 29] width 1151 height 29
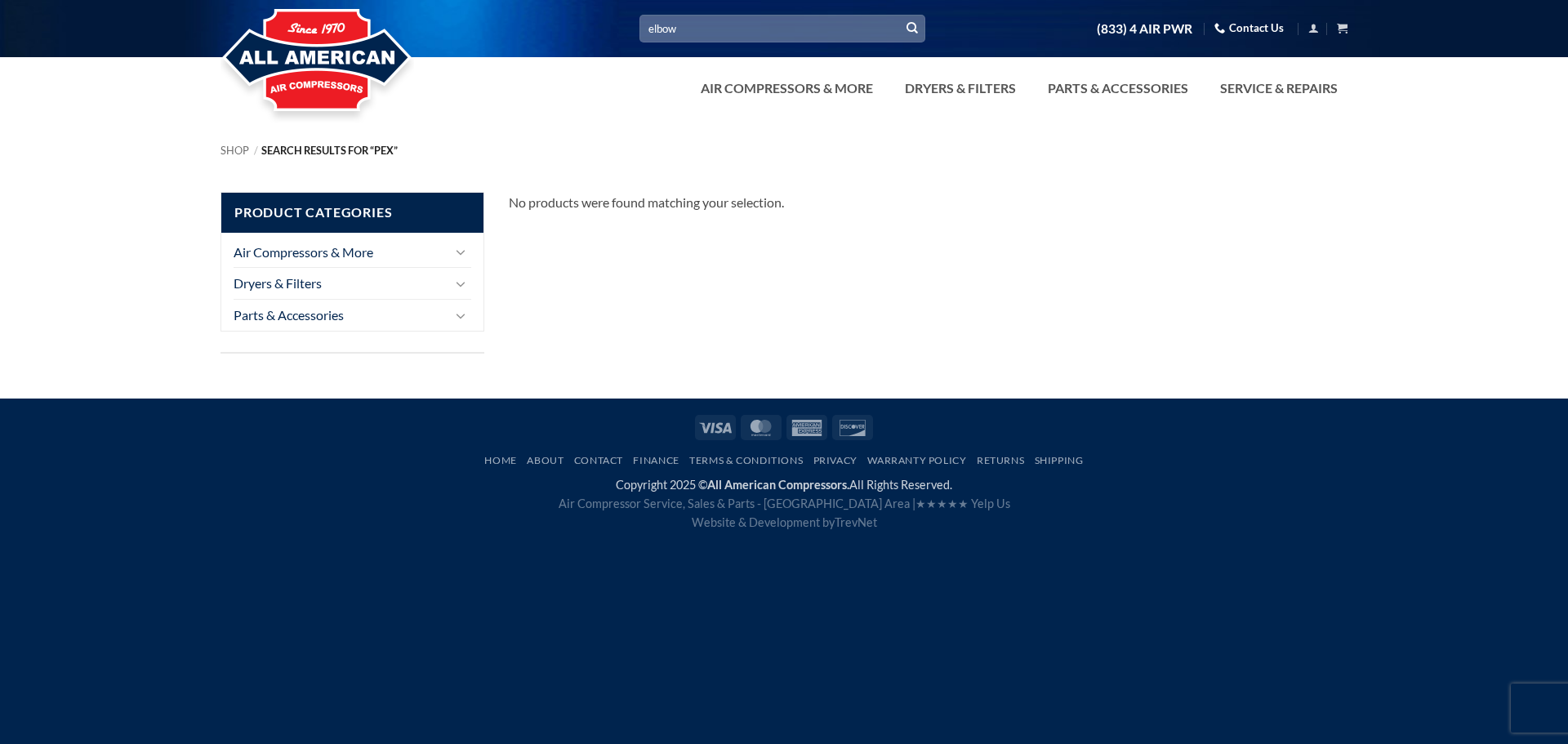
type input "elbow"
click at [900, 16] on button "Submit" at bounding box center [912, 29] width 25 height 25
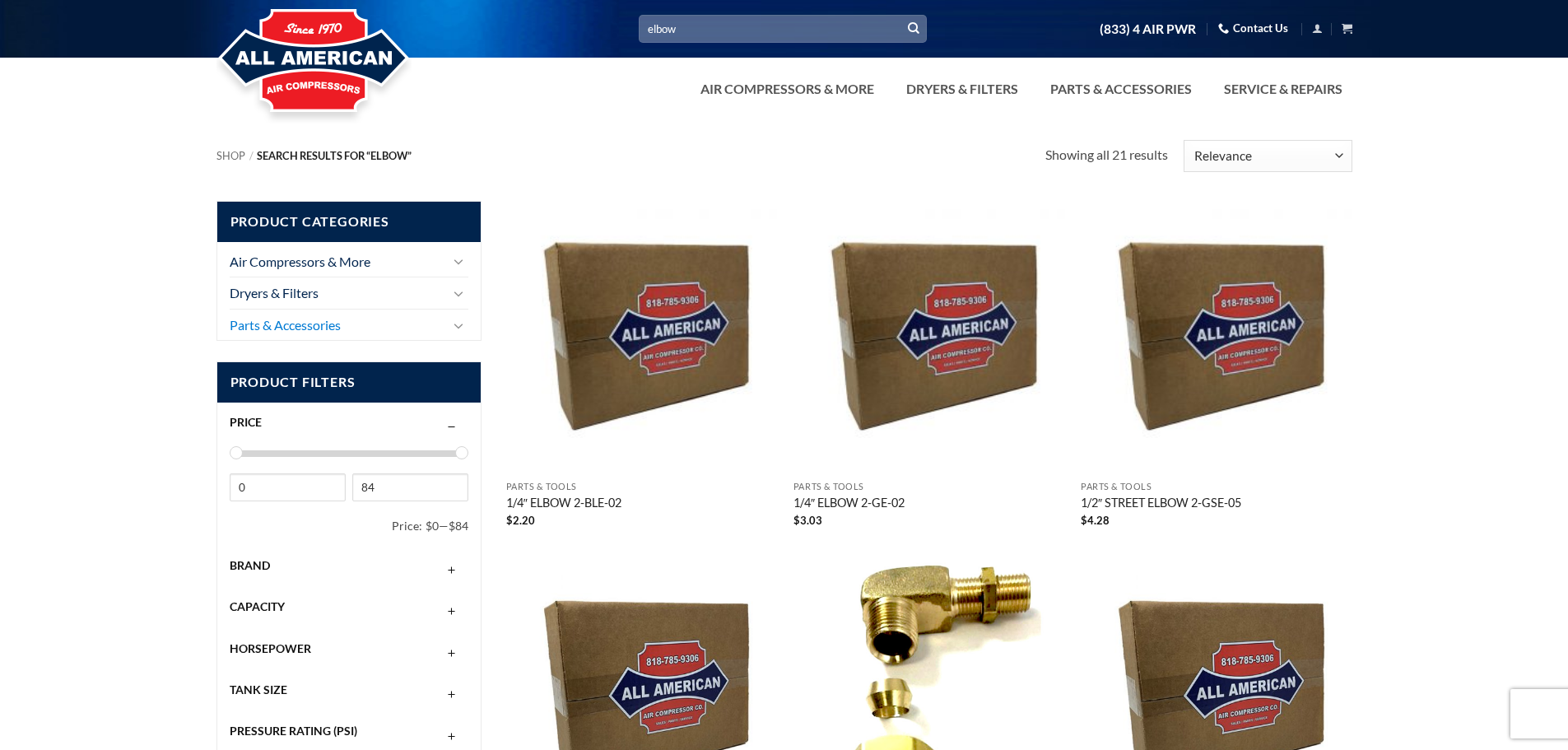
click at [298, 321] on link "Parts & Accessories" at bounding box center [337, 325] width 215 height 31
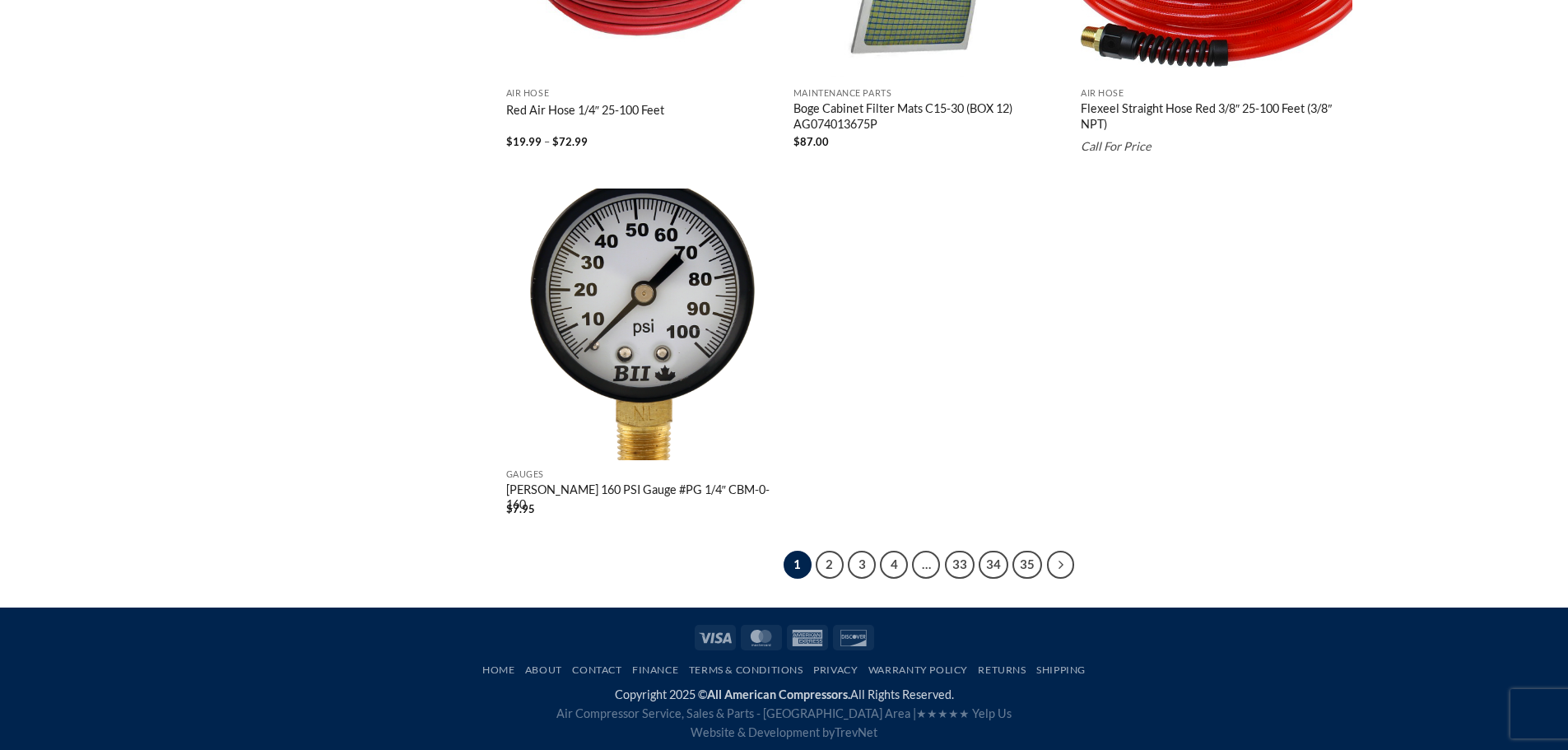
scroll to position [3093, 0]
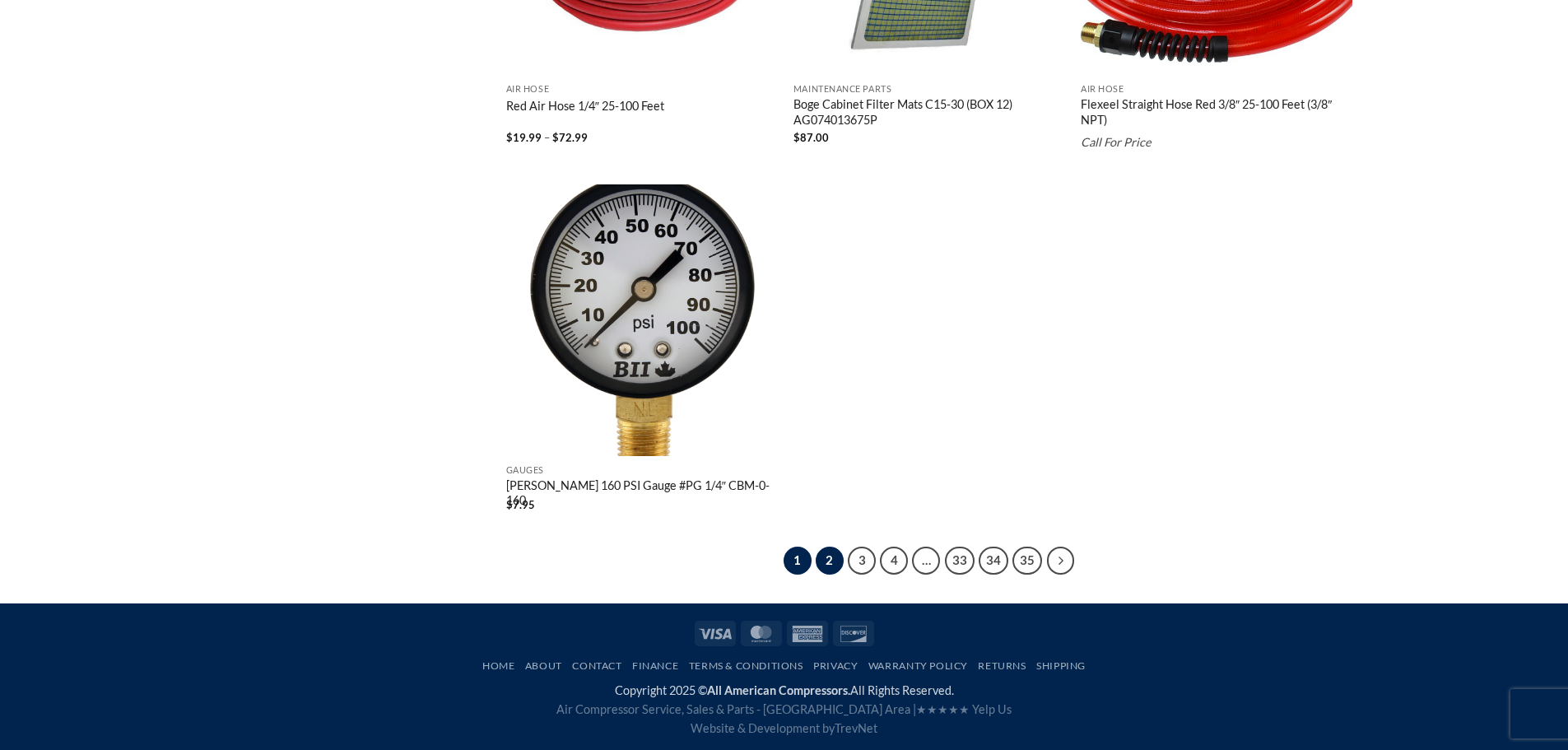
click at [835, 560] on link "2" at bounding box center [829, 561] width 28 height 28
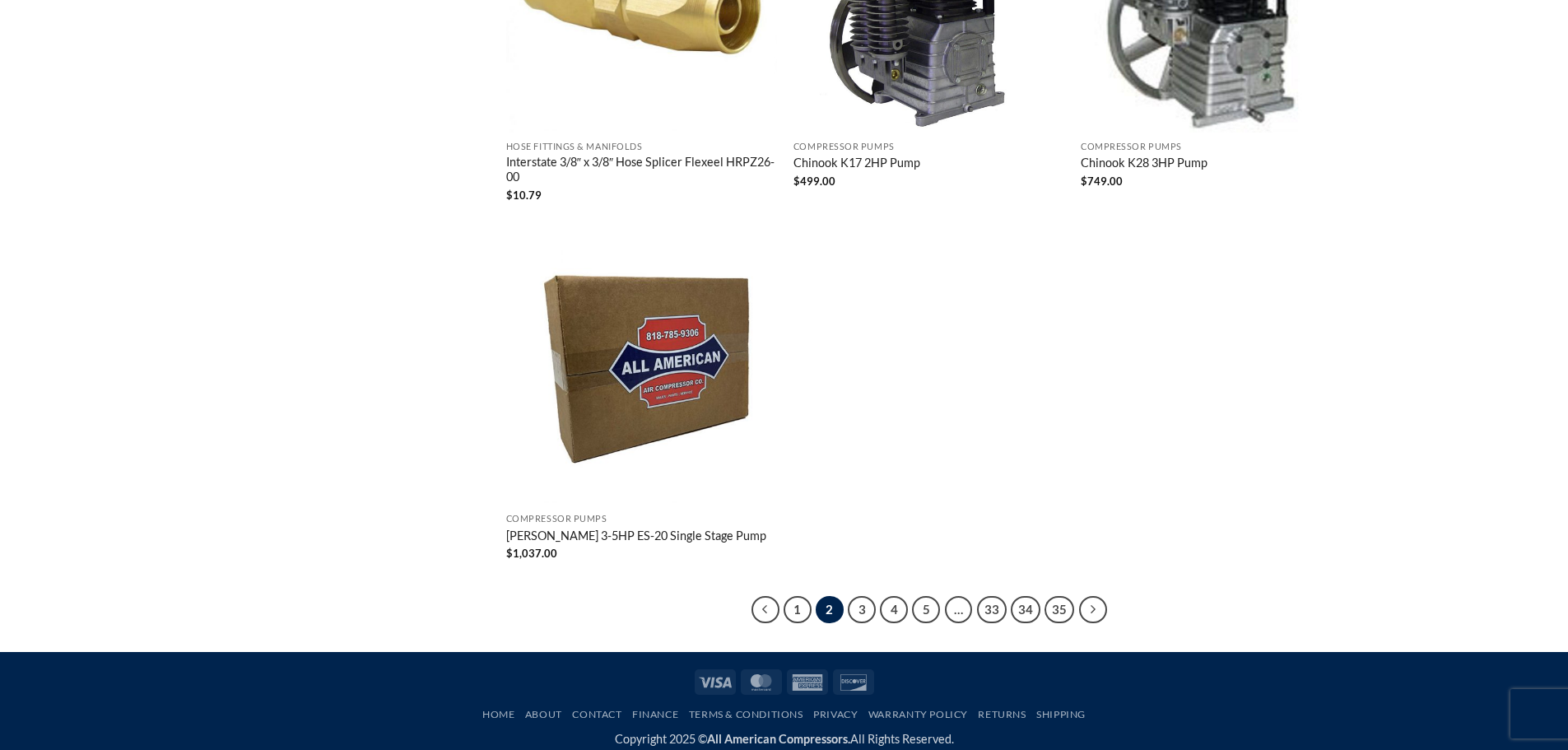
scroll to position [3112, 0]
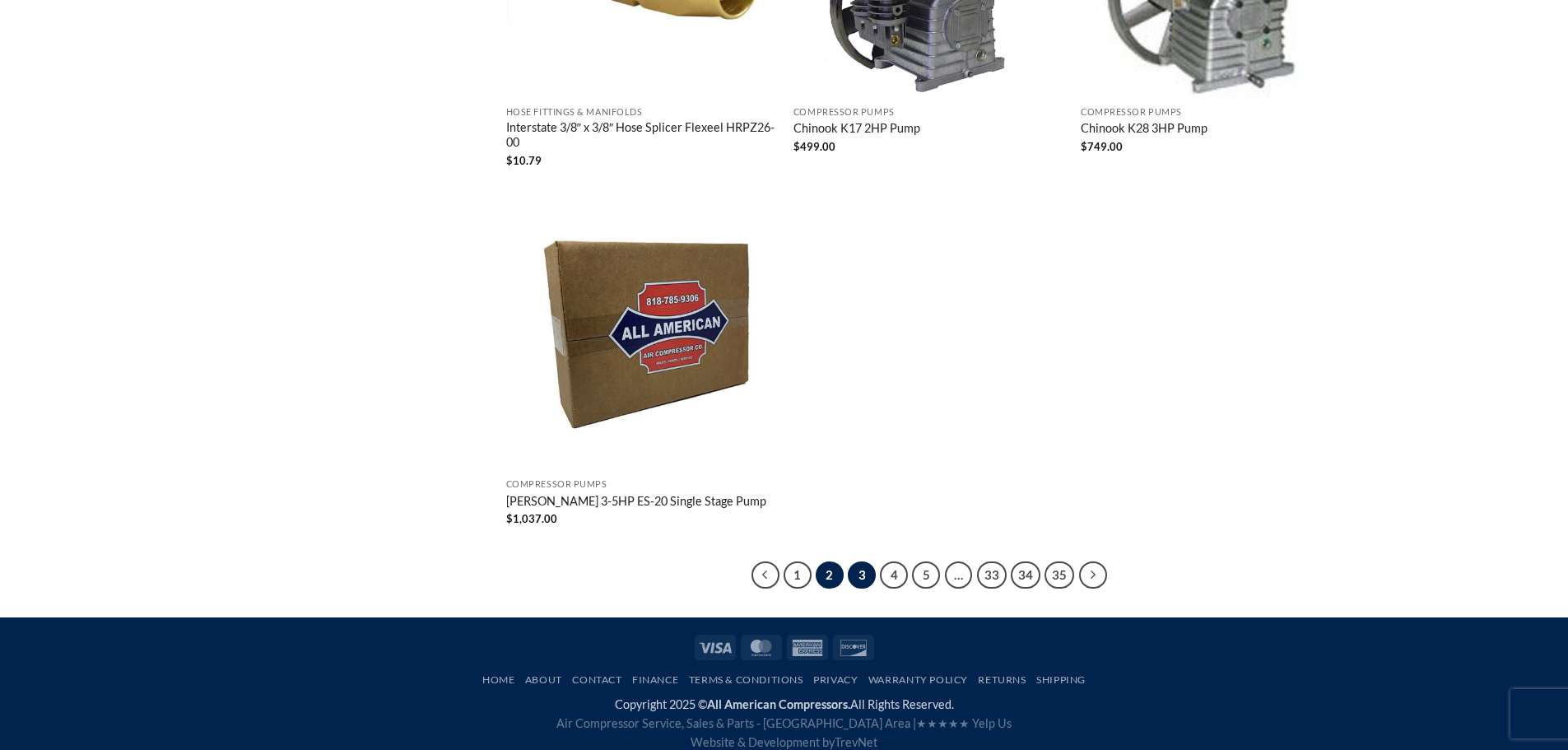
click at [859, 562] on link "3" at bounding box center [862, 575] width 28 height 28
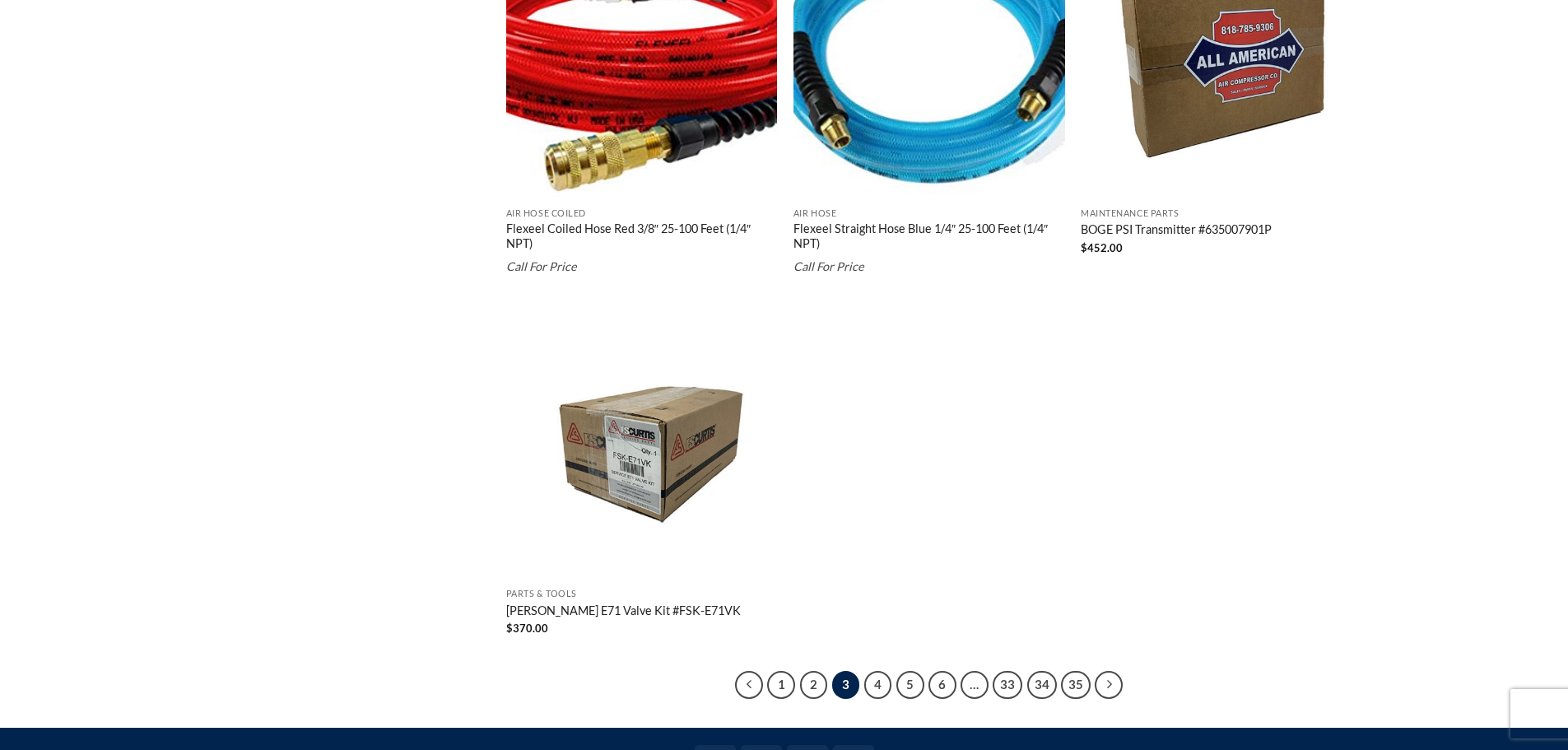
scroll to position [3101, 0]
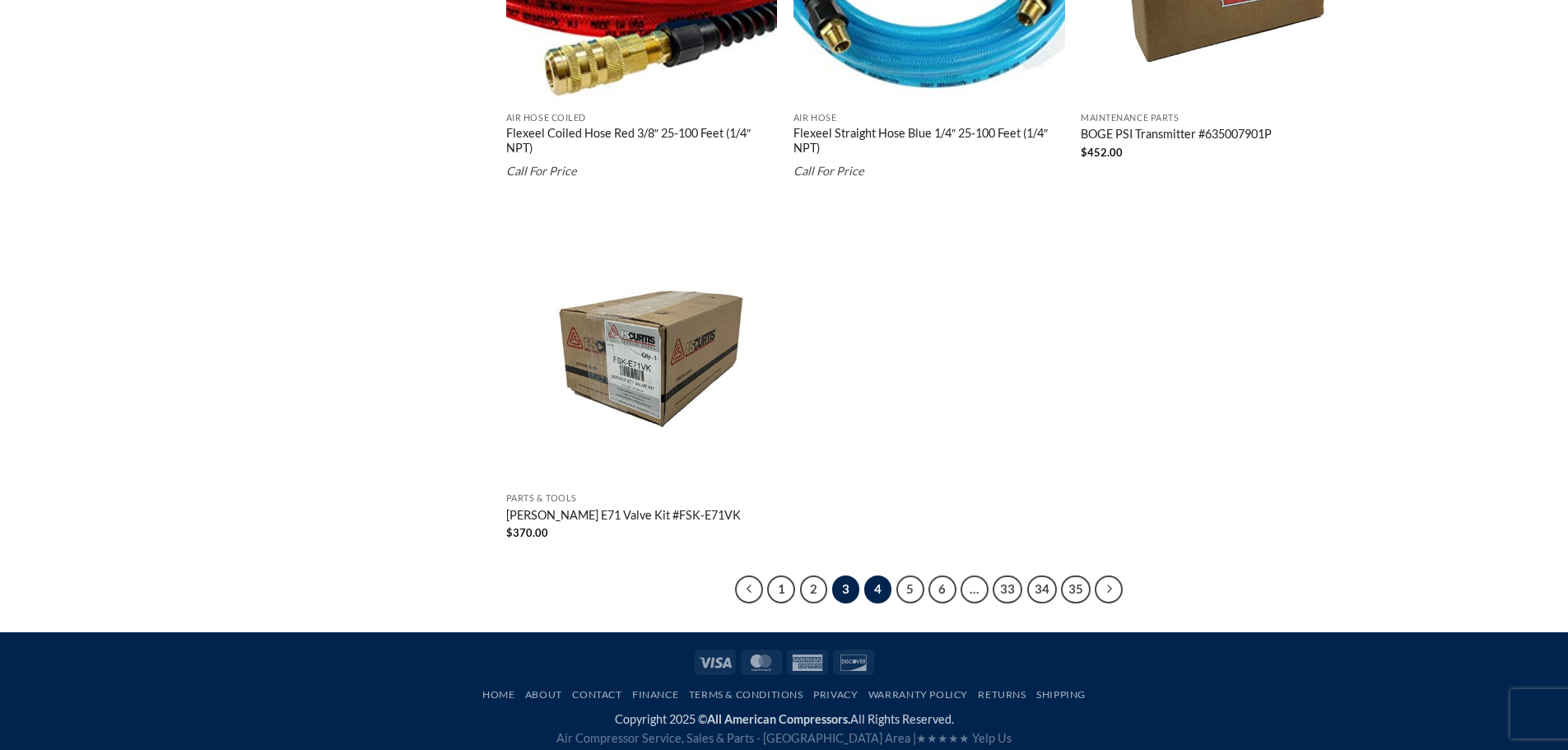
click at [874, 576] on link "4" at bounding box center [878, 590] width 28 height 28
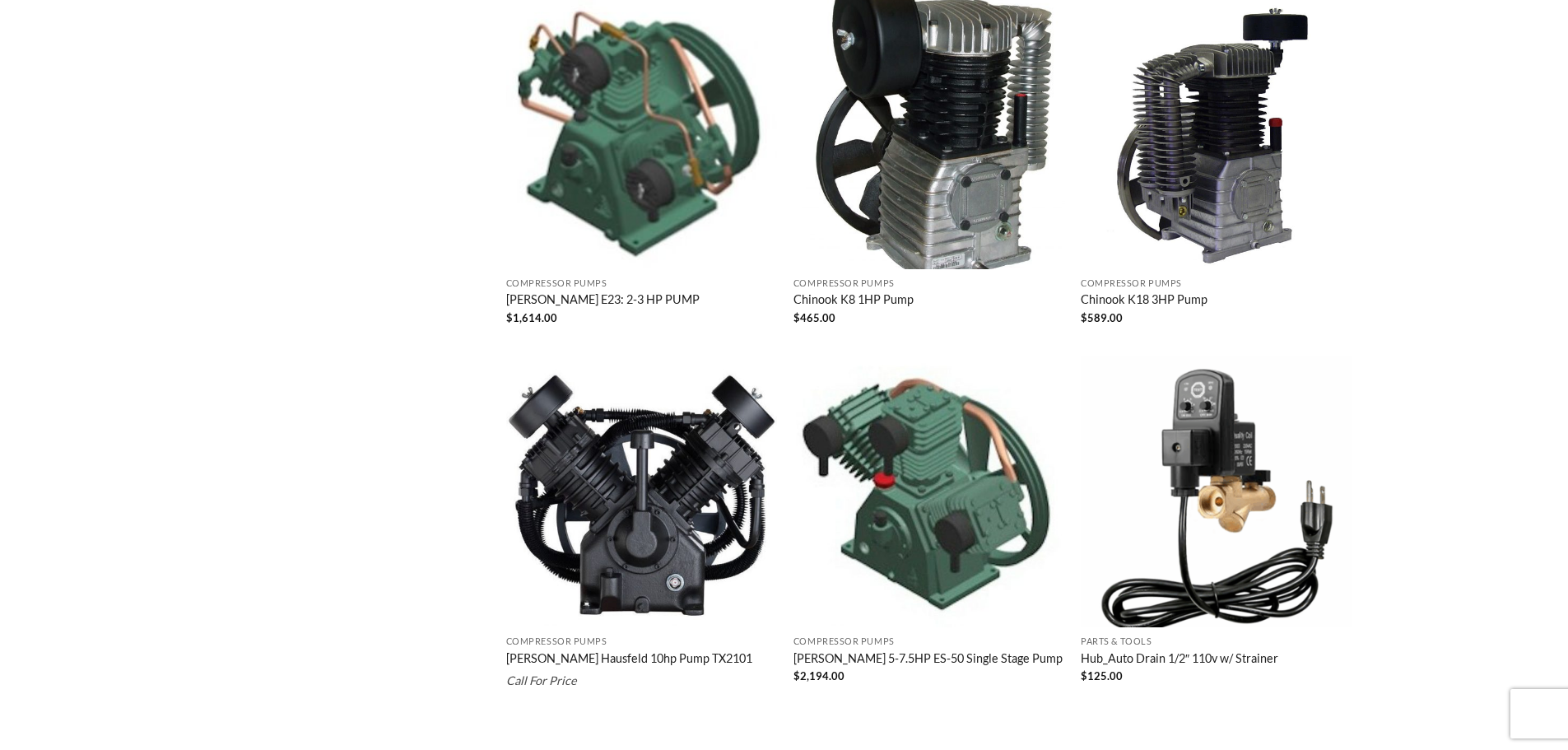
scroll to position [2936, 0]
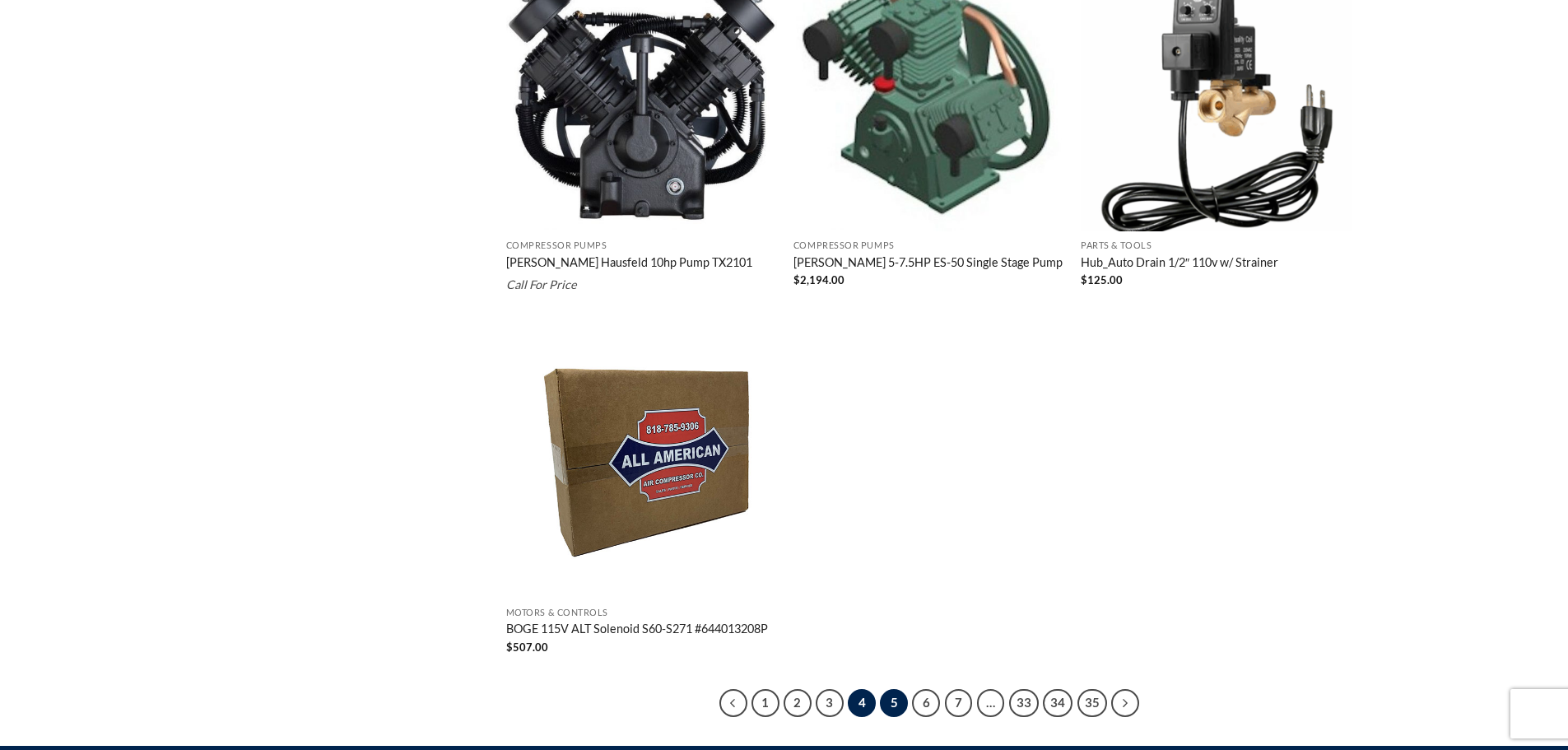
click at [899, 703] on link "5" at bounding box center [894, 703] width 28 height 28
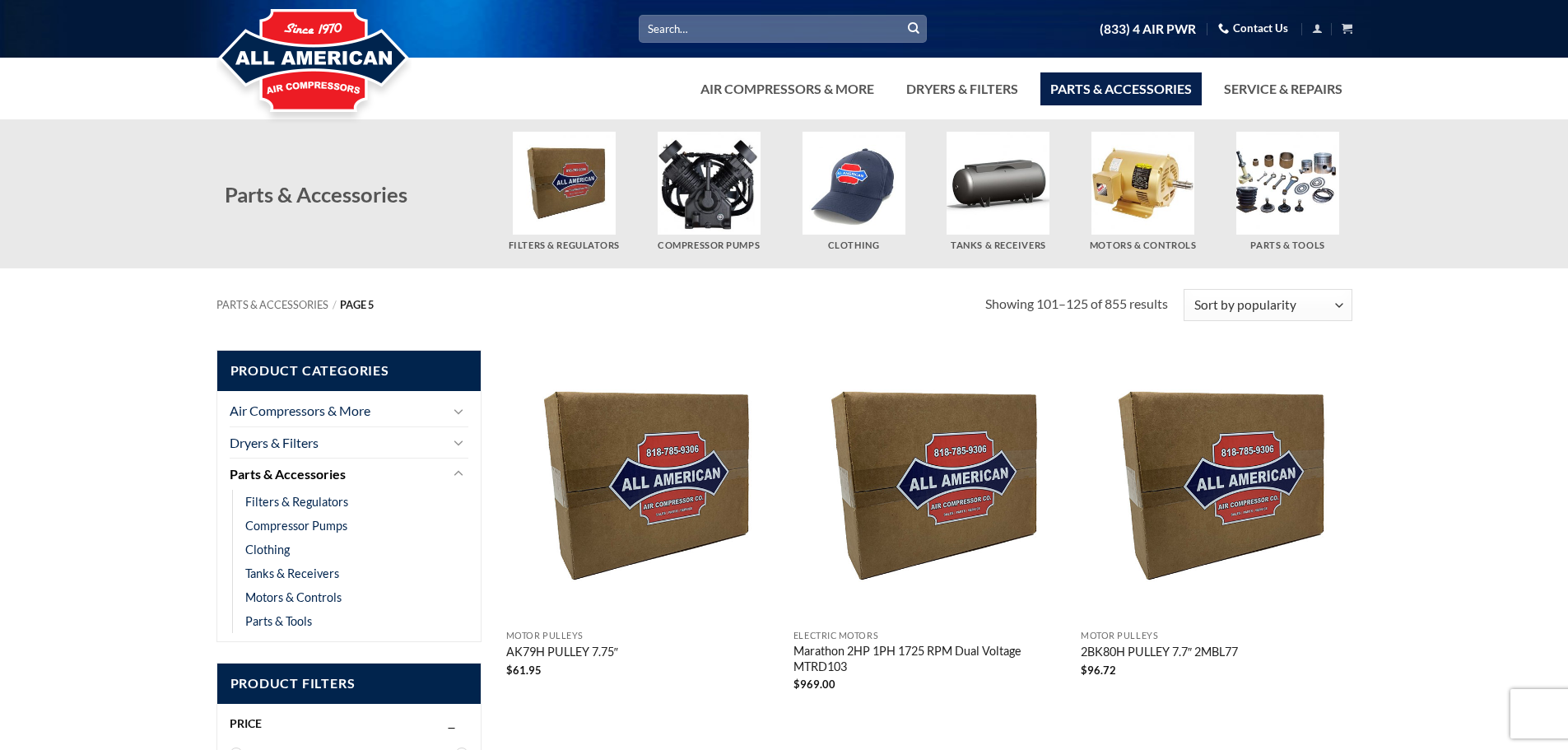
click at [785, 25] on input "Search for:" at bounding box center [783, 28] width 288 height 27
type input "1" pipe"
click at [901, 16] on button "Submit" at bounding box center [914, 29] width 25 height 25
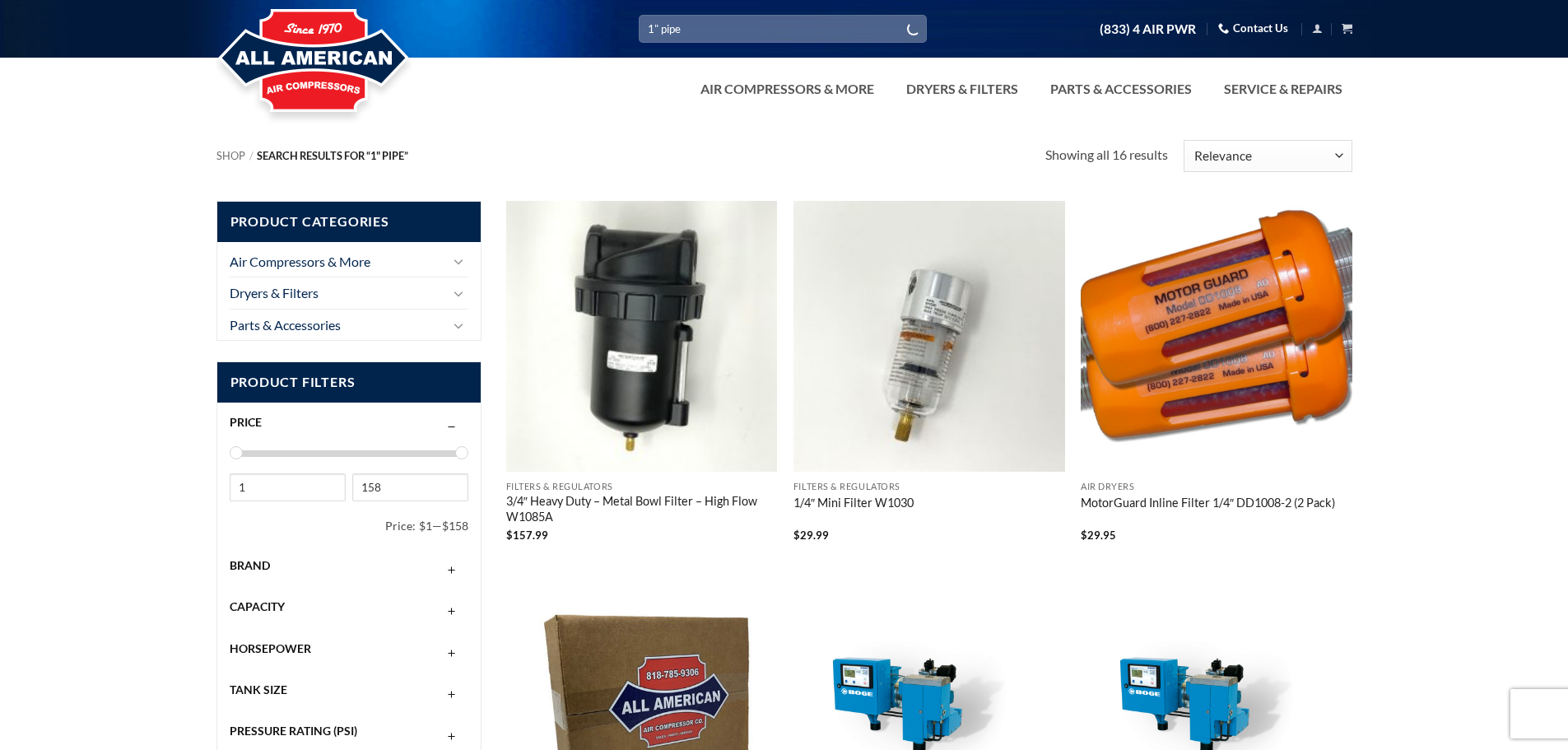
drag, startPoint x: 689, startPoint y: 25, endPoint x: 635, endPoint y: 43, distance: 56.9
click at [635, 43] on div "Search for: 1" pipe (833) 4 AIR PWR Contact Us Cart No products in the cart. Re…" at bounding box center [784, 29] width 1160 height 29
type input "pipe"
click at [901, 16] on button "Submit" at bounding box center [914, 29] width 25 height 25
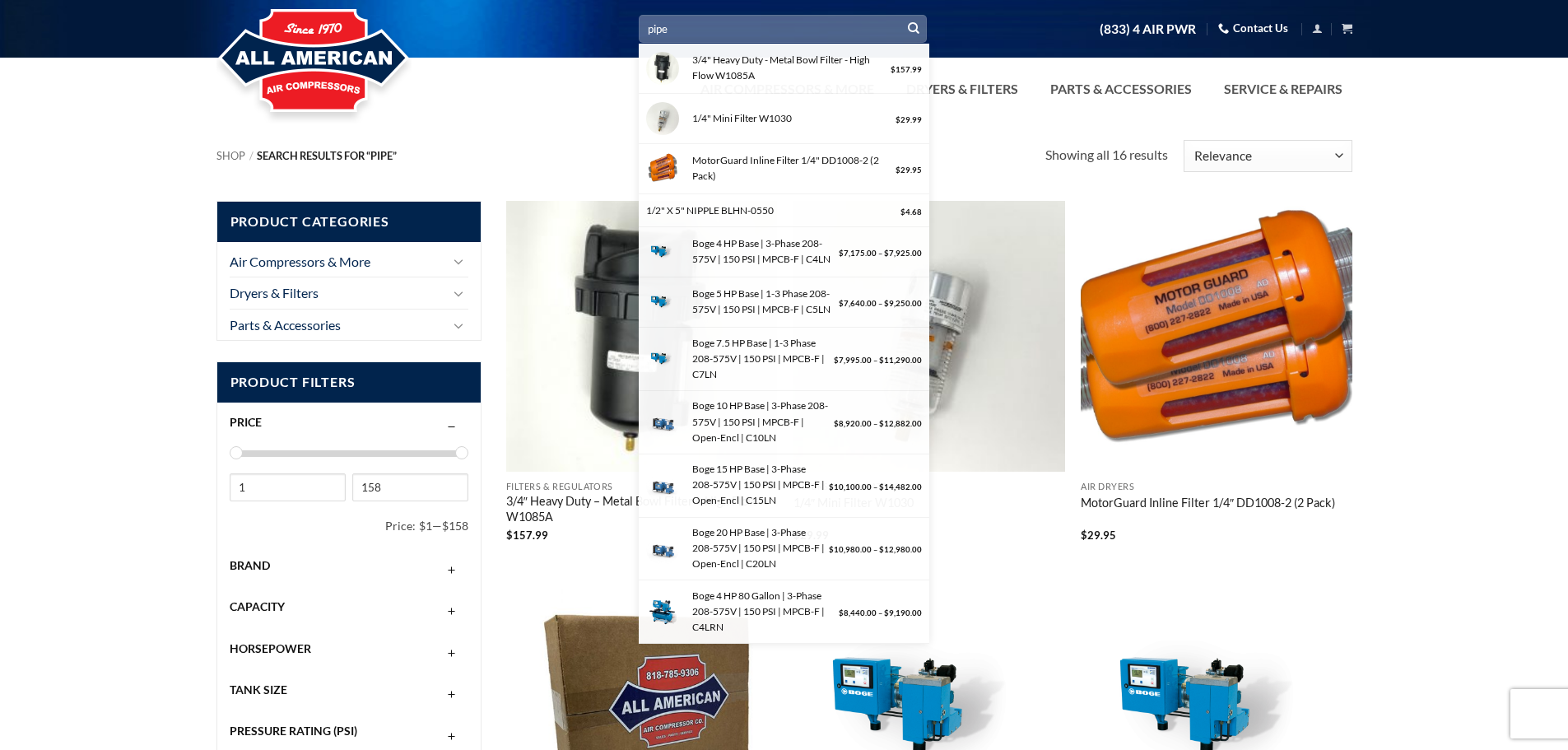
drag, startPoint x: 731, startPoint y: 25, endPoint x: 584, endPoint y: 35, distance: 147.3
click at [584, 35] on div "Search for: pipe 3/4" Heavy Duty - Metal Bowl Filter - High Flow W1085A $ 157.9…" at bounding box center [784, 29] width 1160 height 29
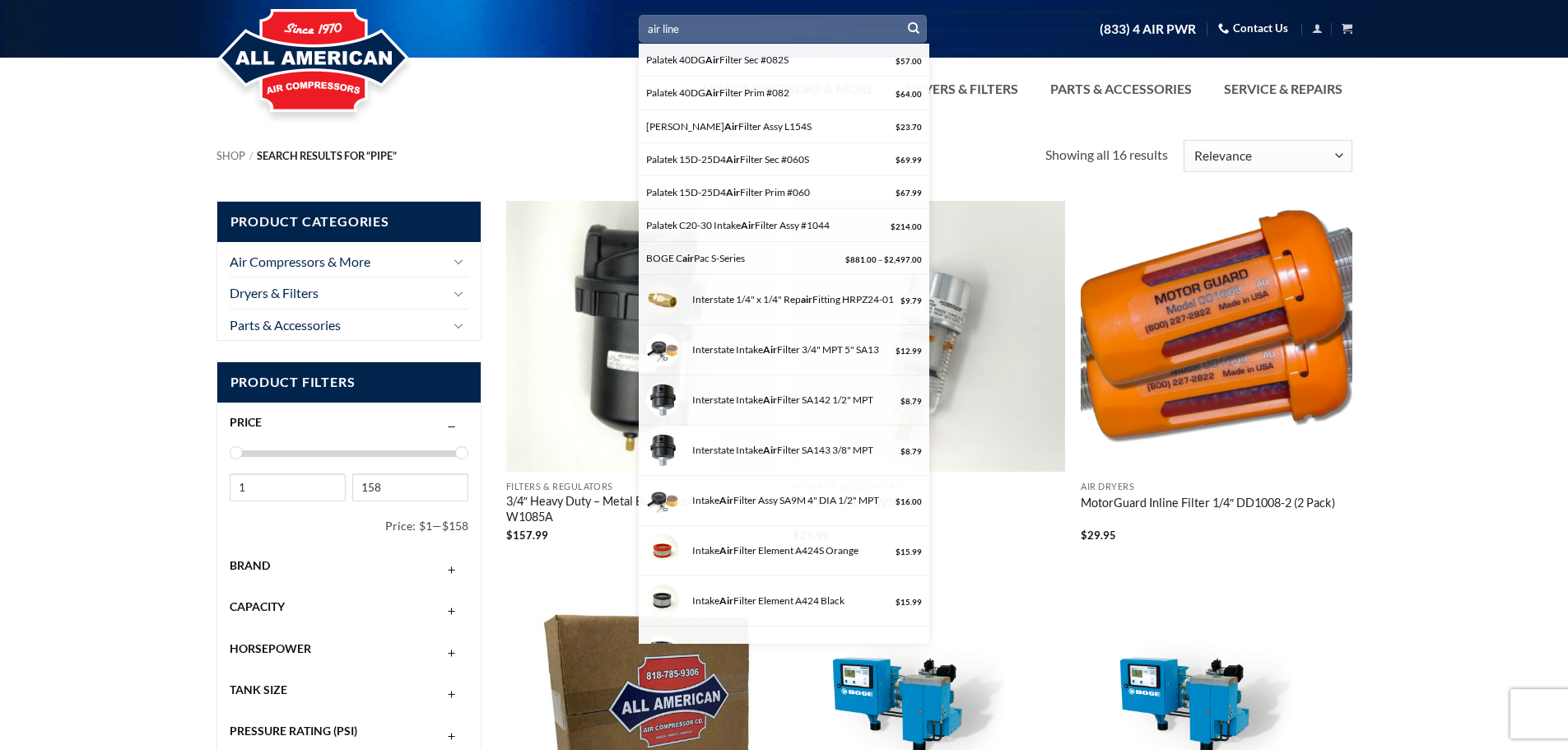
type input "air line"
click at [901, 16] on button "Submit" at bounding box center [914, 29] width 25 height 25
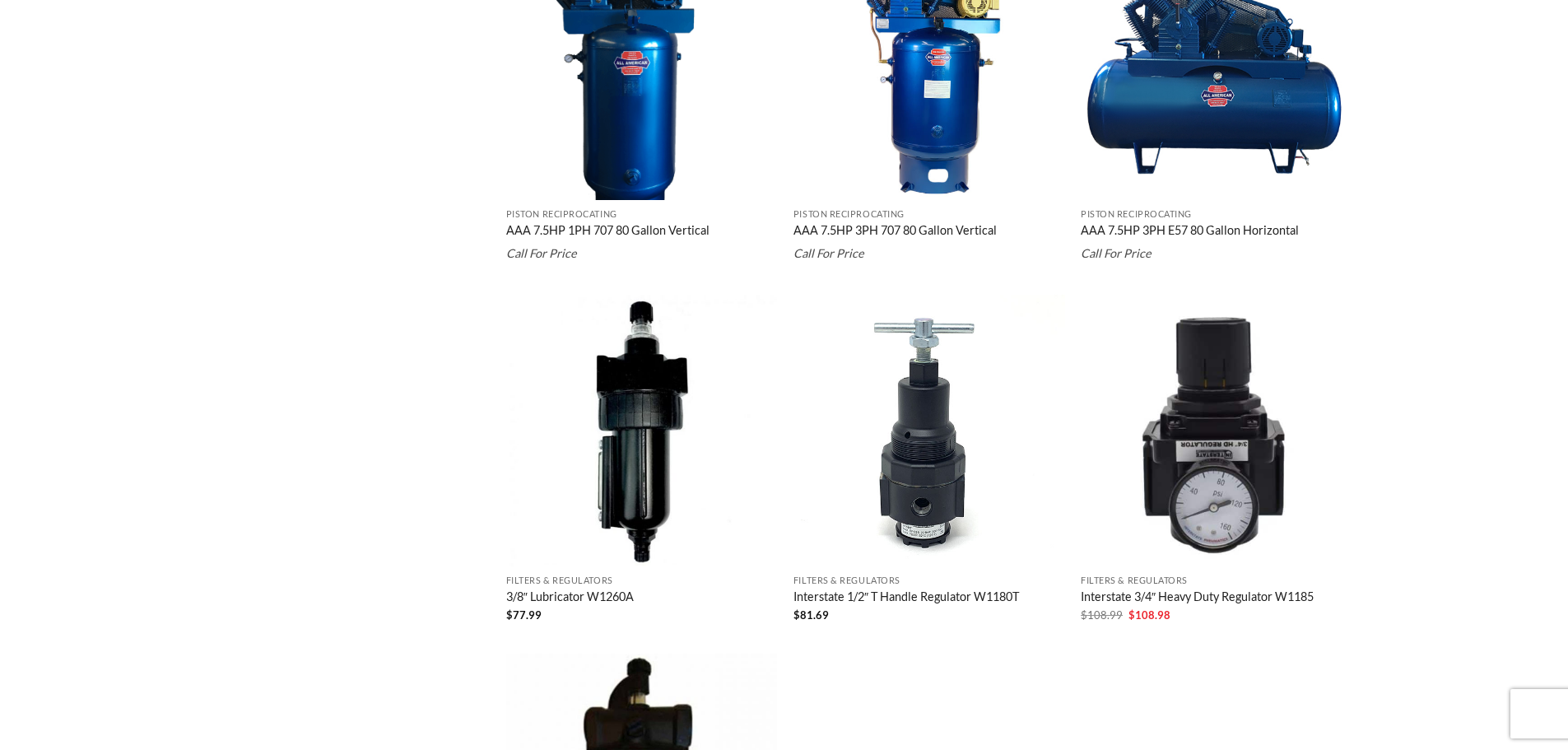
scroll to position [2940, 0]
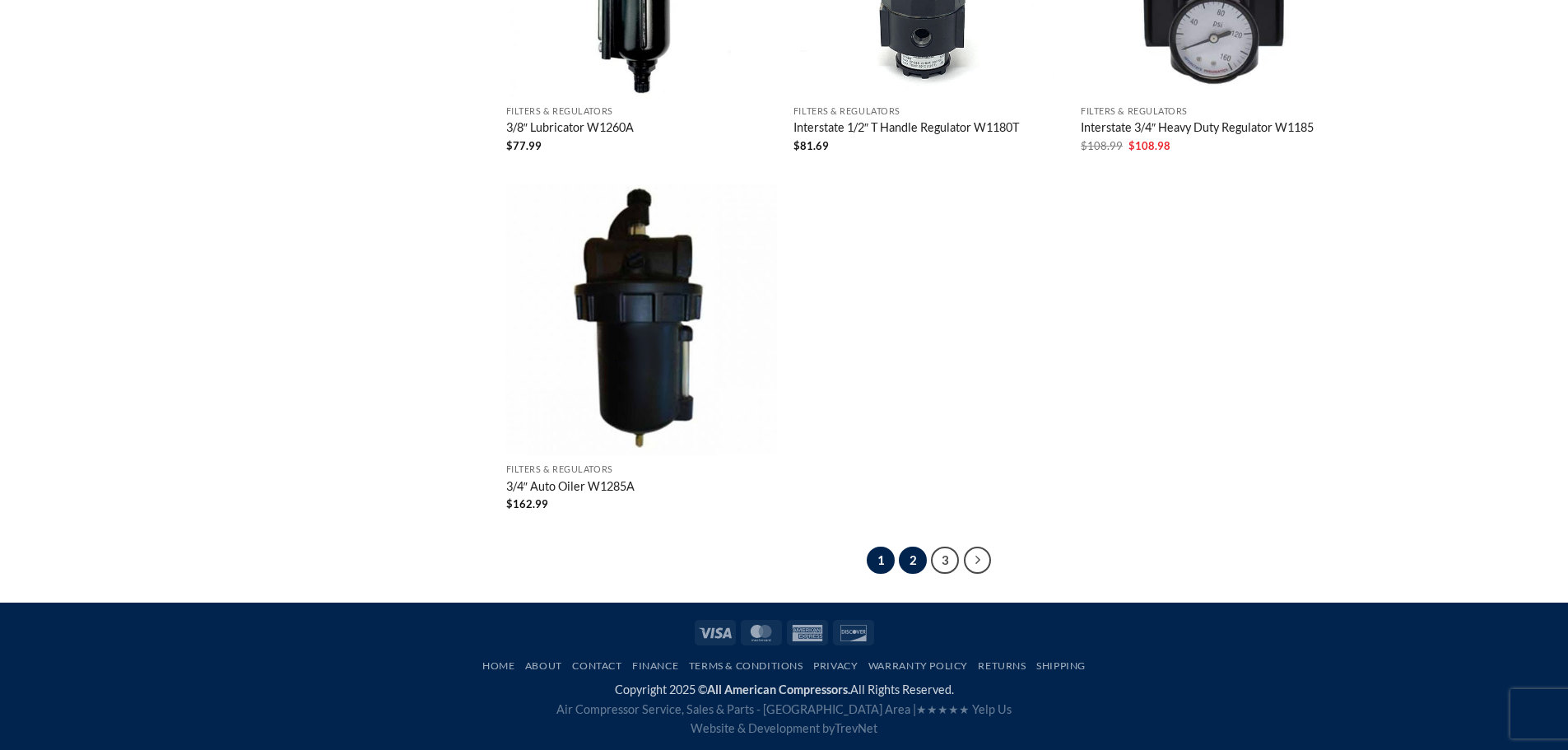
click at [917, 560] on link "2" at bounding box center [912, 561] width 28 height 28
